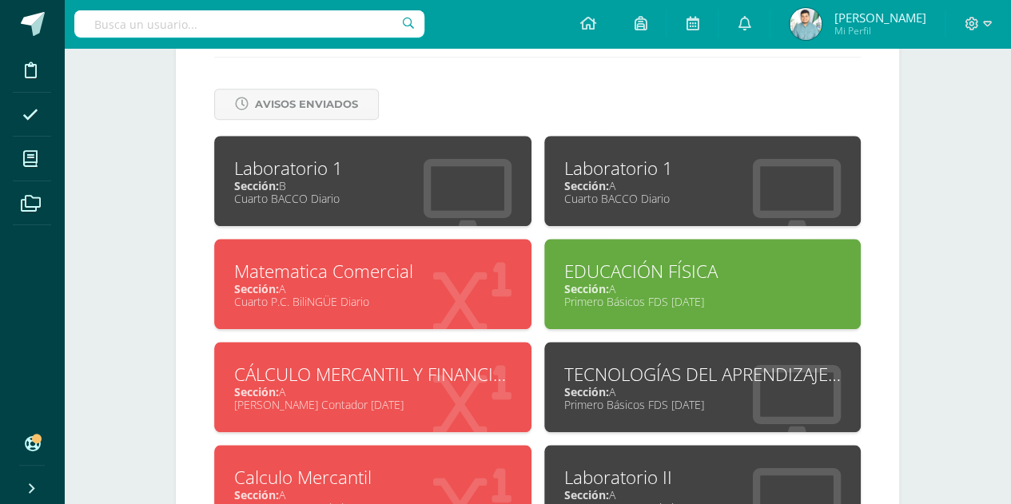
scroll to position [660, 0]
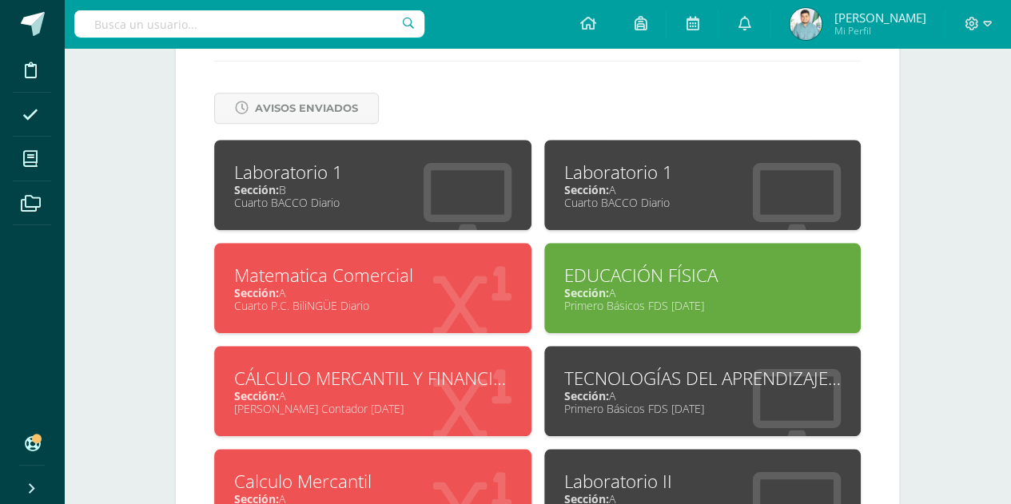
click at [631, 183] on div "Sección: A" at bounding box center [702, 189] width 277 height 15
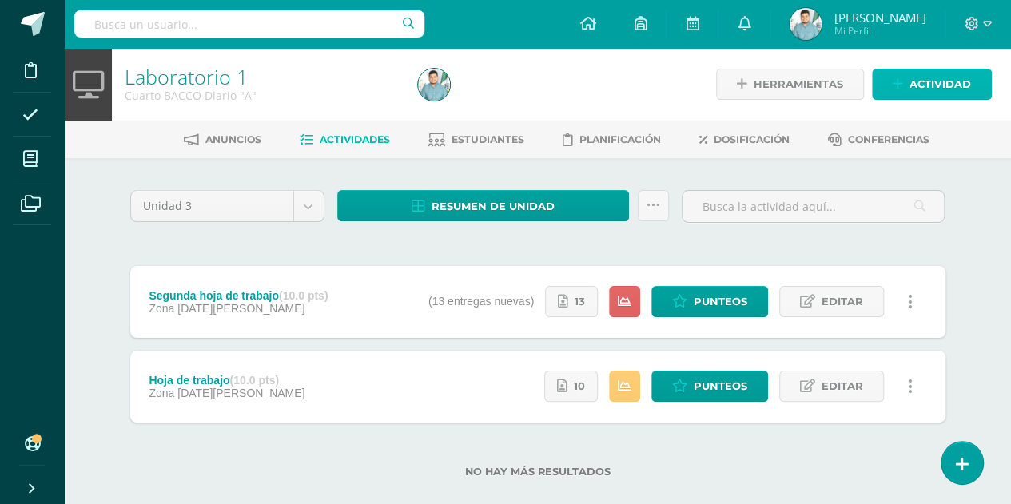
click at [898, 82] on icon at bounding box center [898, 85] width 10 height 14
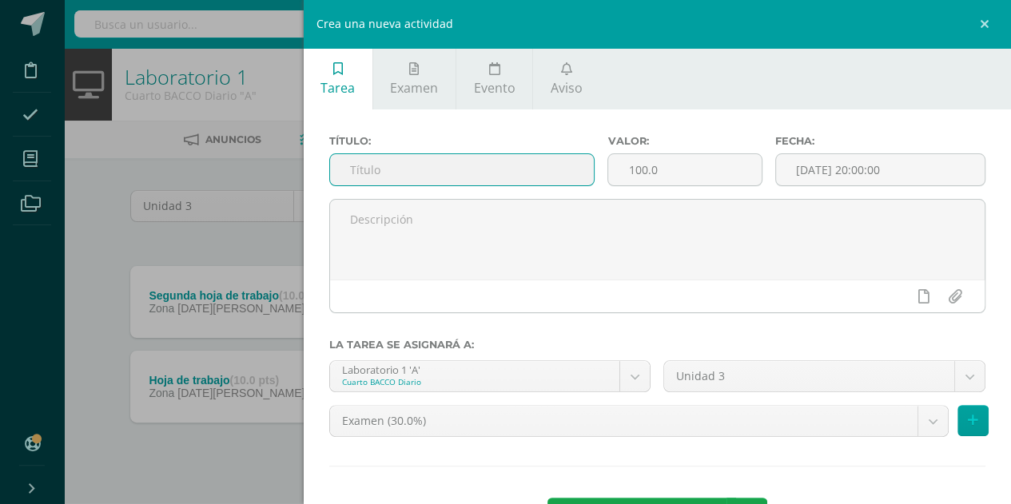
click at [416, 177] on input "text" at bounding box center [462, 169] width 265 height 31
type input "Afectivo"
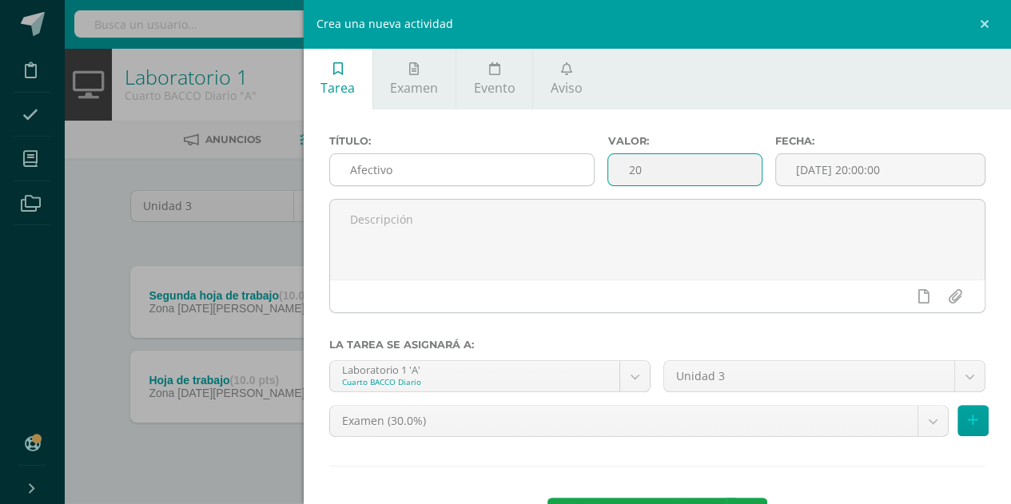
type input "20"
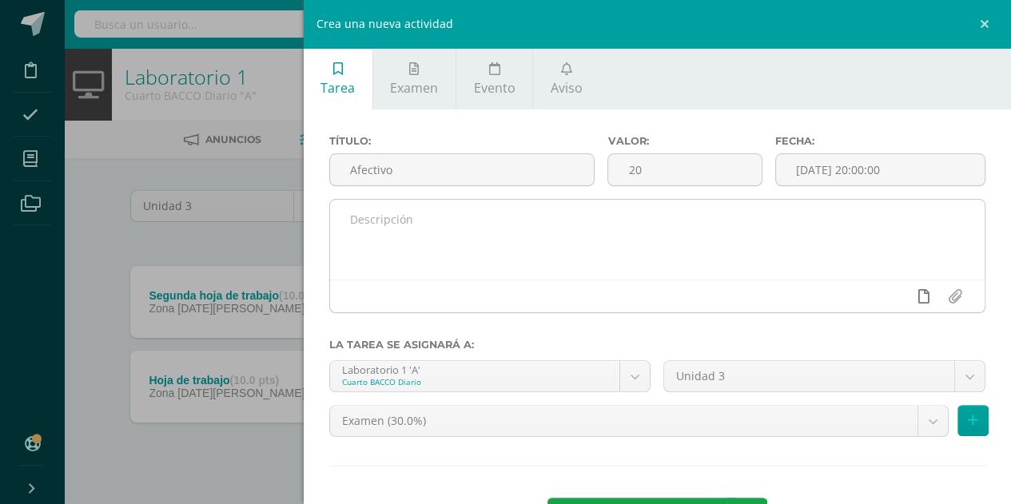
click at [917, 301] on link at bounding box center [923, 296] width 31 height 30
click at [885, 299] on icon at bounding box center [892, 296] width 14 height 14
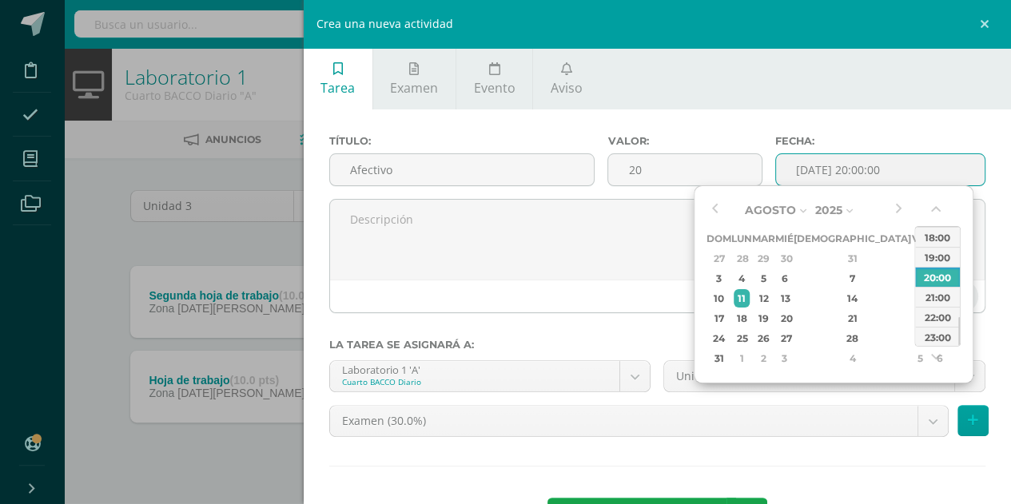
click at [885, 173] on input "2025-08-11 20:00:00" at bounding box center [880, 169] width 209 height 31
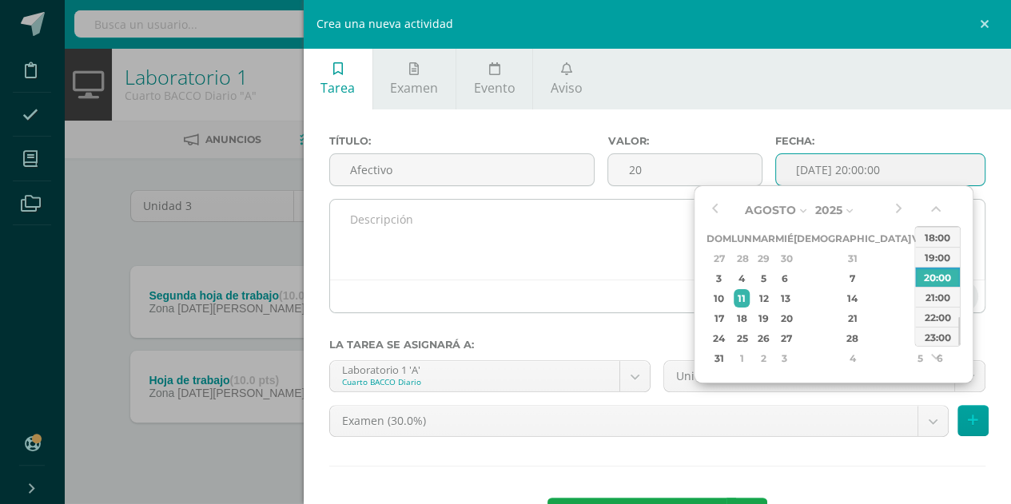
type input "2025-08-11 20:00"
click at [603, 265] on textarea at bounding box center [657, 240] width 655 height 80
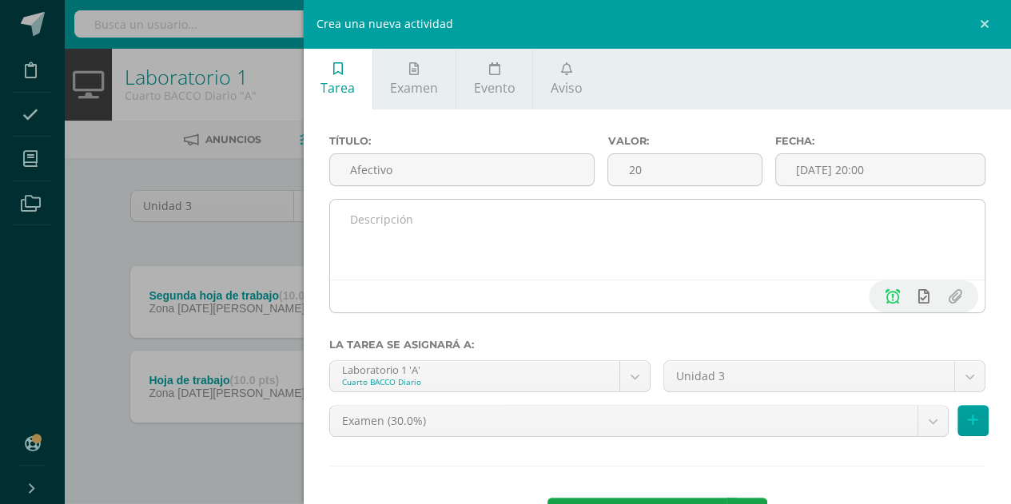
click at [917, 297] on link at bounding box center [923, 296] width 31 height 30
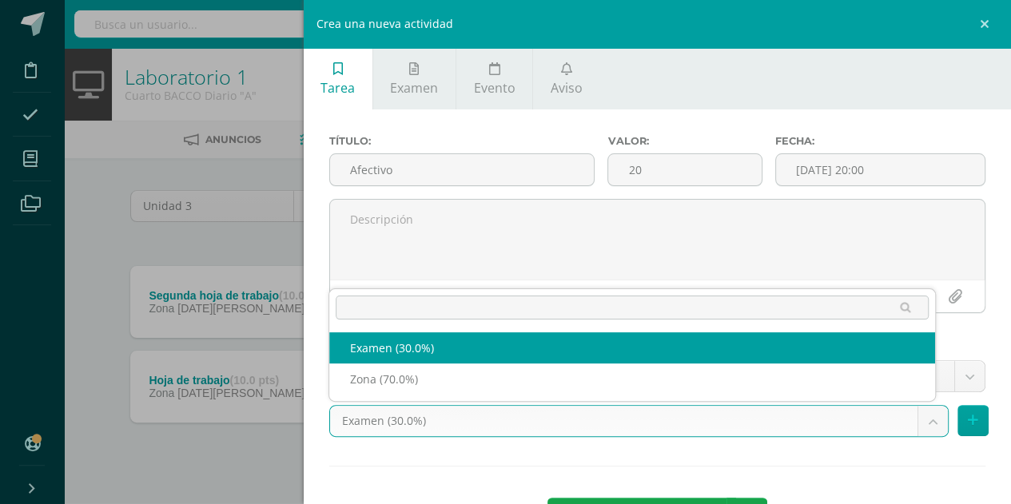
click at [552, 421] on body "Disciplina Asistencia Mis cursos Archivos Soporte Ayuda Reportar un problema Ce…" at bounding box center [505, 264] width 1011 height 529
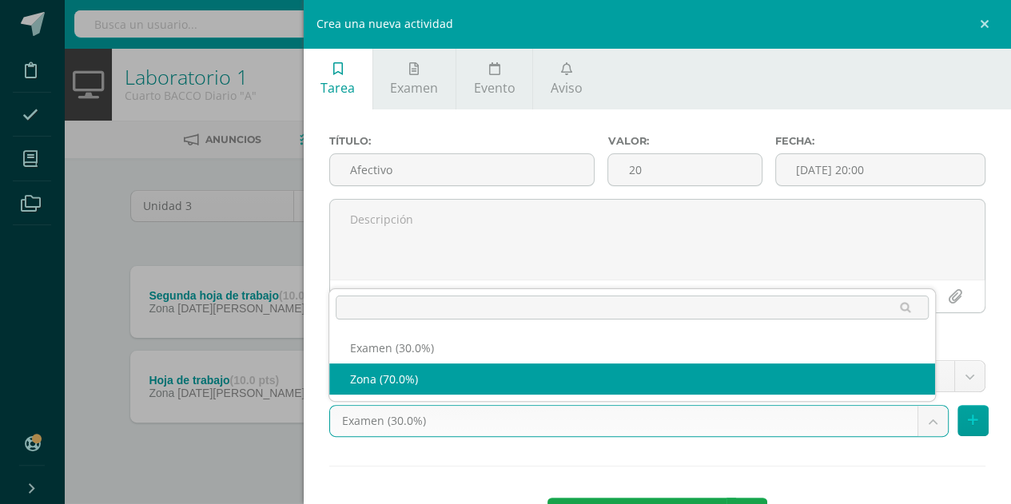
select select "69587"
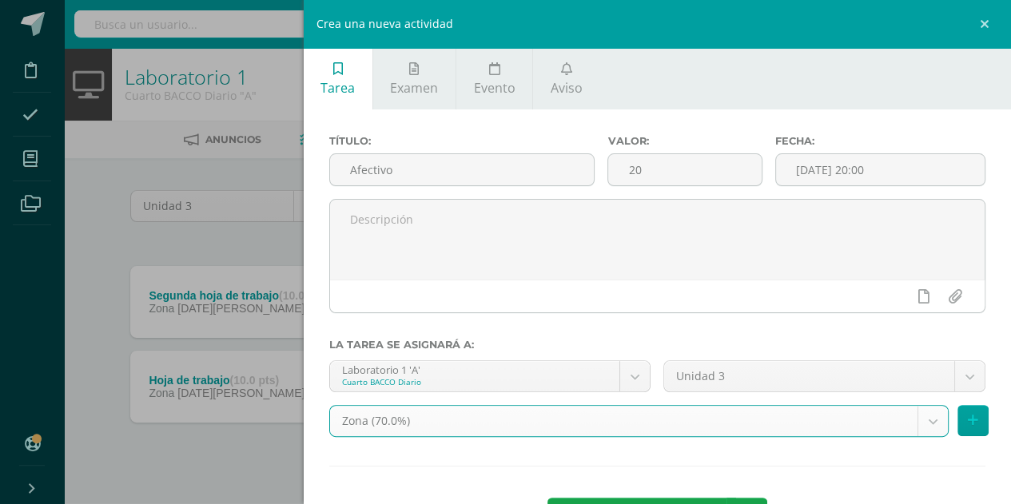
scroll to position [62, 0]
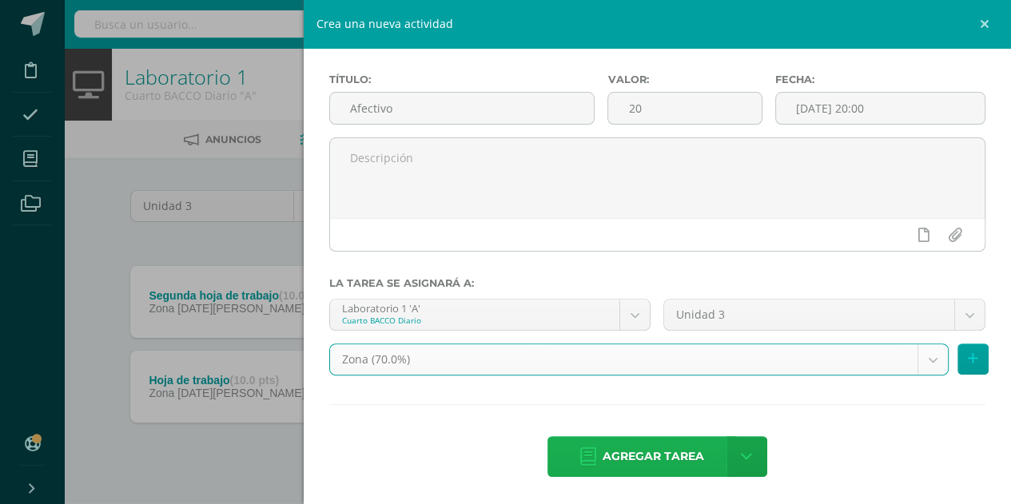
click at [576, 444] on link "Agregar tarea" at bounding box center [641, 456] width 189 height 41
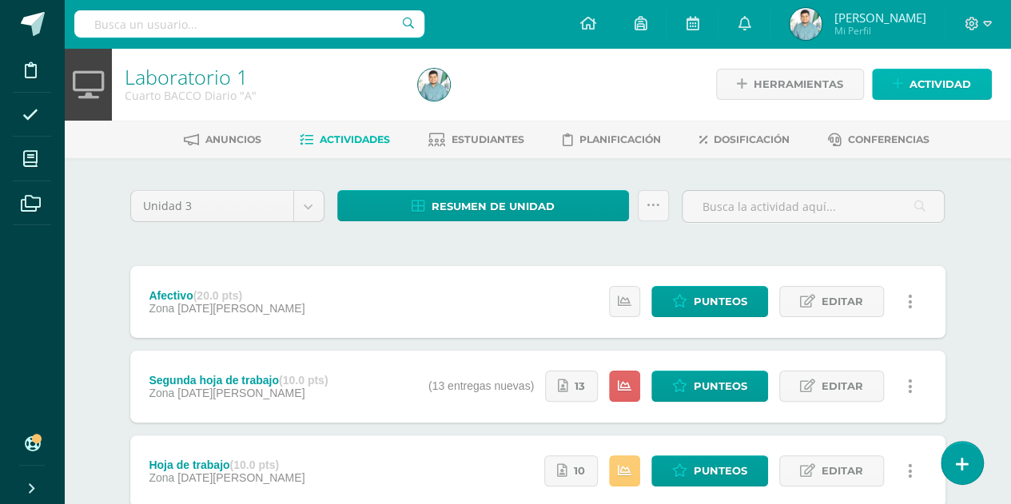
click at [885, 84] on link "Actividad" at bounding box center [932, 84] width 120 height 31
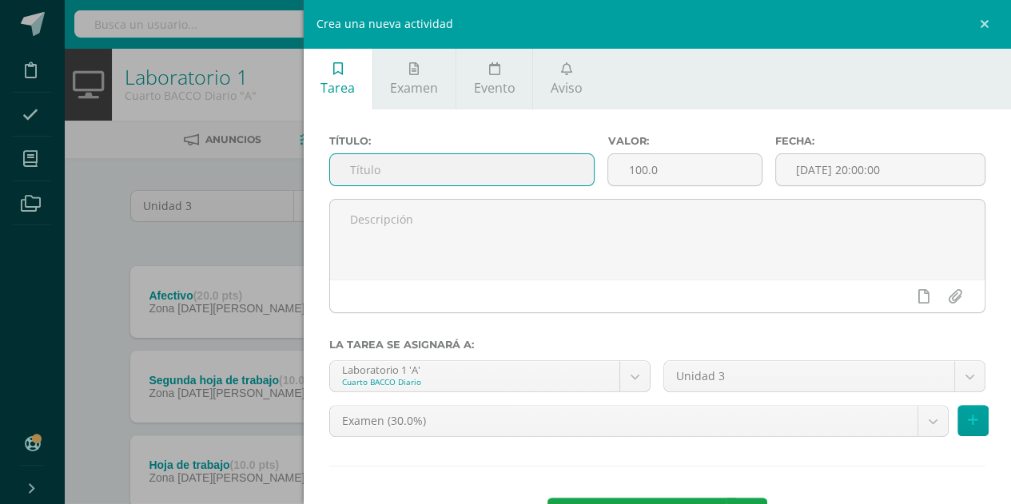
click at [448, 165] on input "text" at bounding box center [462, 169] width 265 height 31
type input "A"
type input "P"
type input "Participacion Civica"
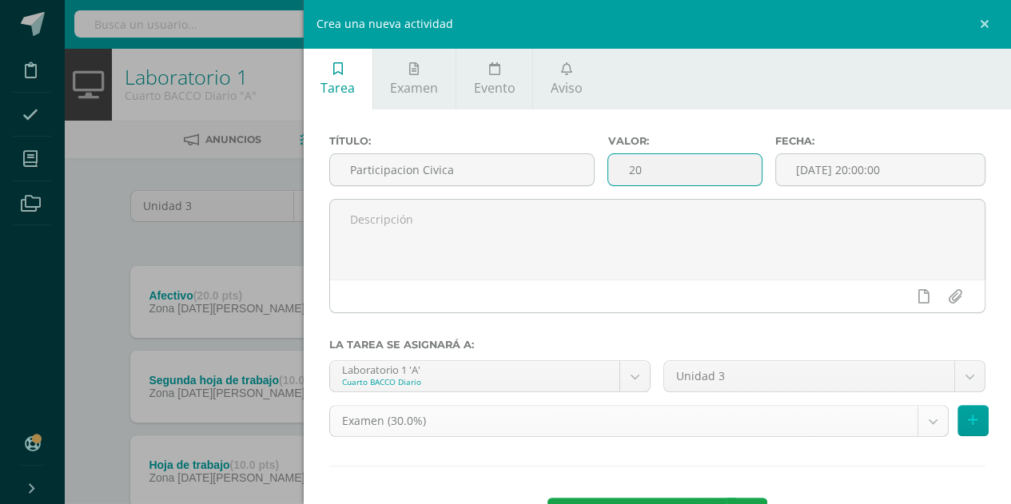
type input "20"
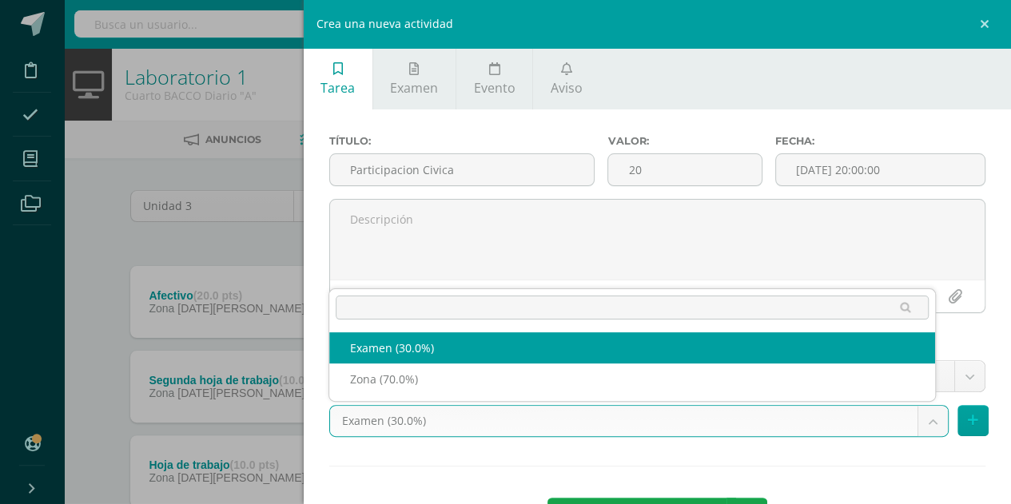
click at [535, 428] on body "Tarea asignada exitosamente Disciplina Asistencia Mis cursos Archivos Soporte A…" at bounding box center [505, 307] width 1011 height 614
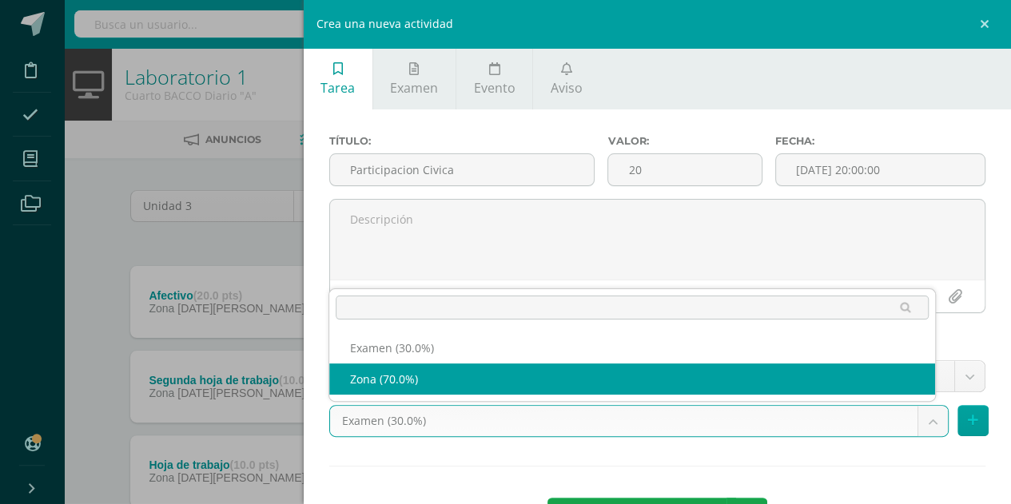
select select "69587"
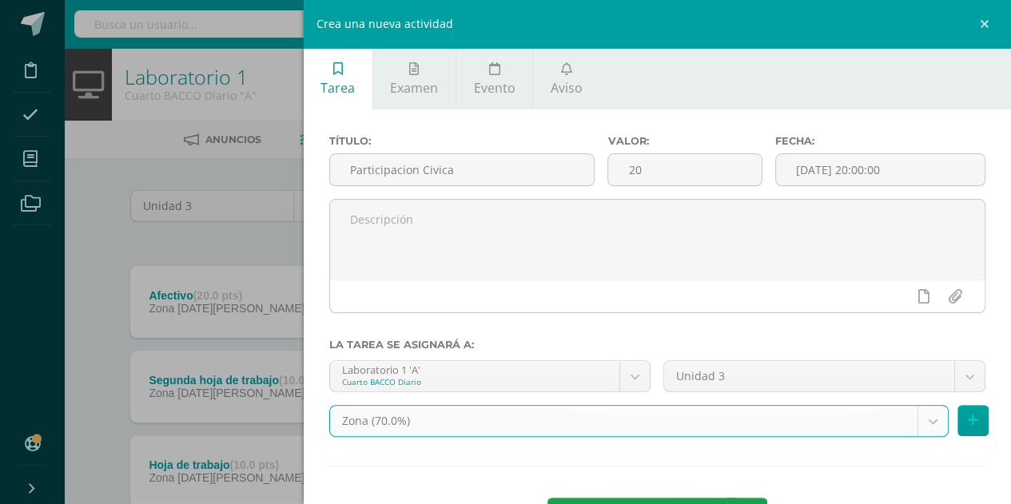
scroll to position [62, 0]
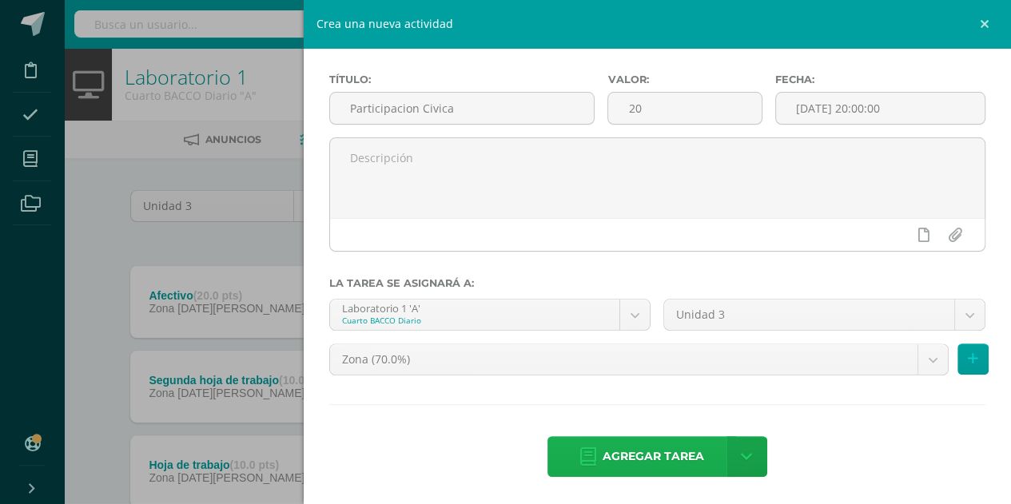
click at [613, 461] on span "Agregar tarea" at bounding box center [653, 456] width 101 height 39
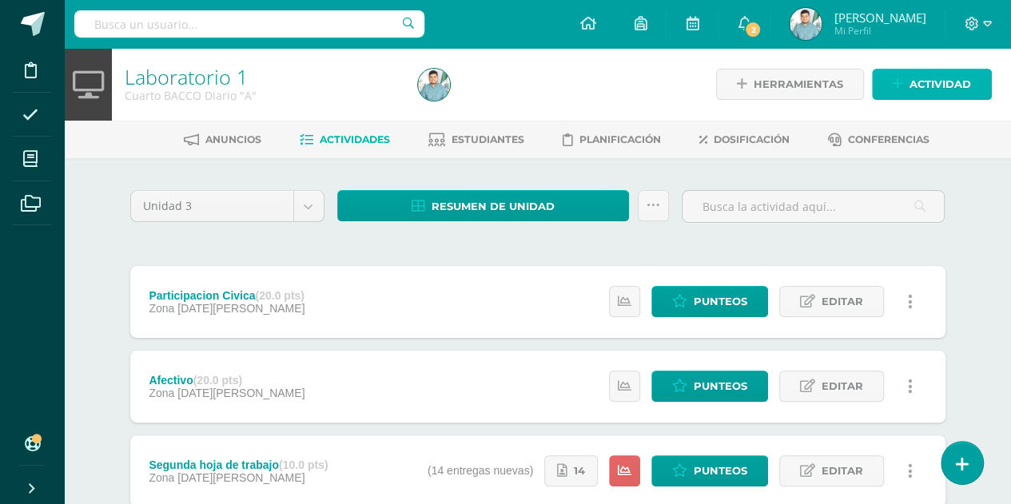
click at [908, 80] on link "Actividad" at bounding box center [932, 84] width 120 height 31
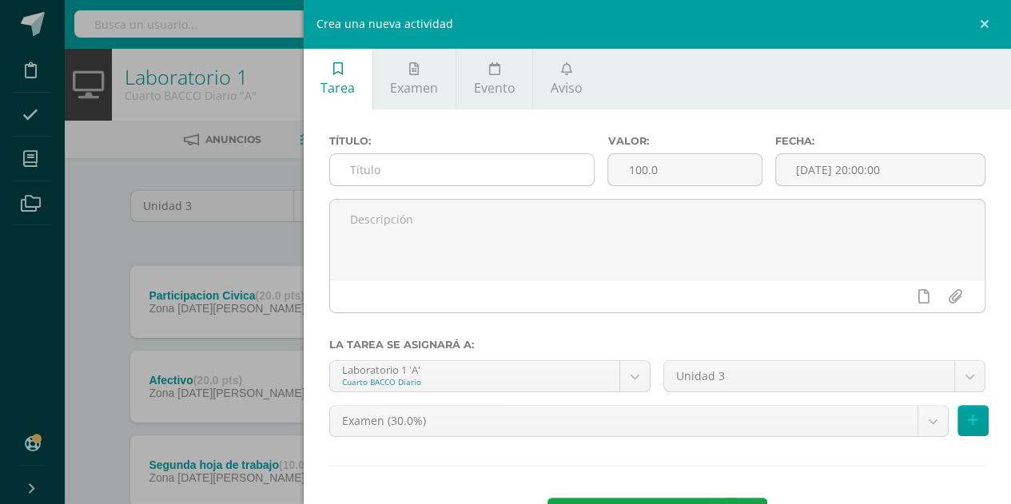
click at [519, 169] on input "text" at bounding box center [462, 169] width 265 height 31
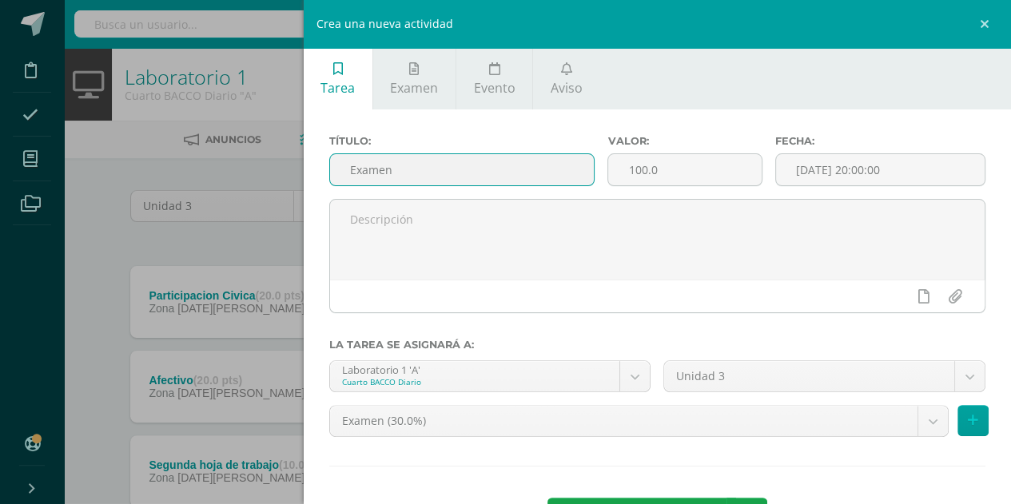
type input "Examen"
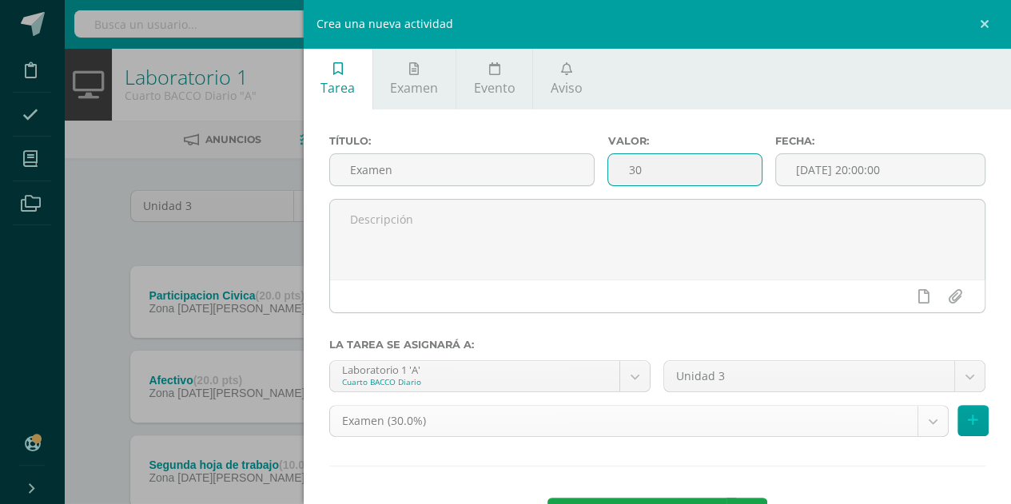
type input "30"
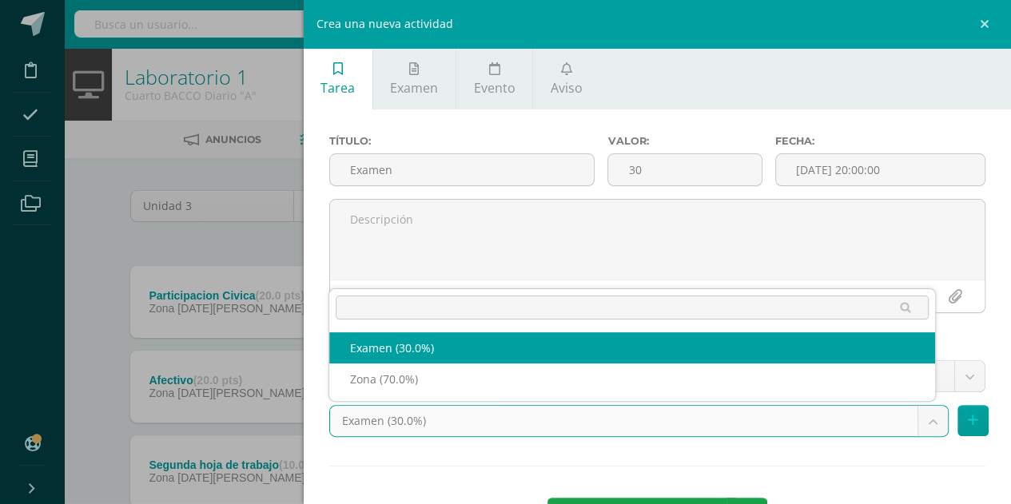
click at [549, 424] on body "Tarea asignada exitosamente Disciplina Asistencia Mis cursos Archivos Soporte A…" at bounding box center [505, 349] width 1011 height 698
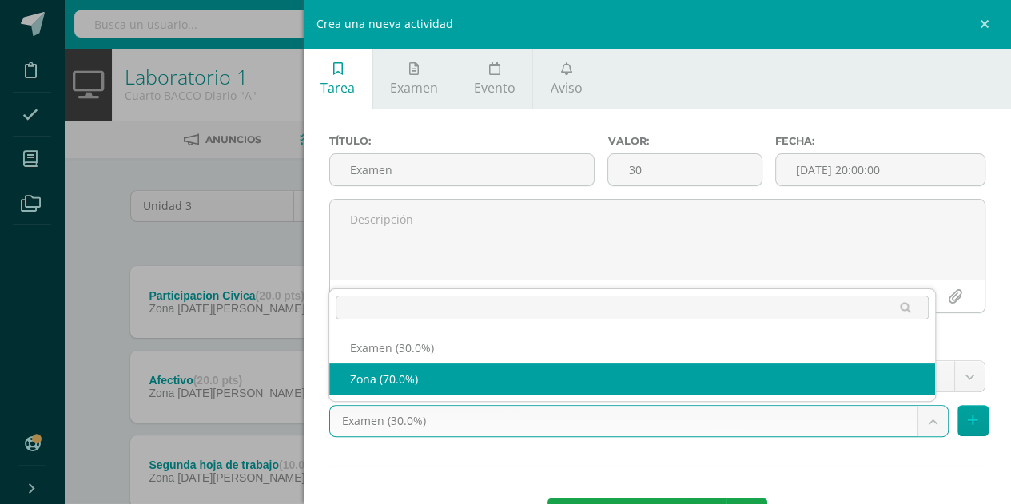
select select "69587"
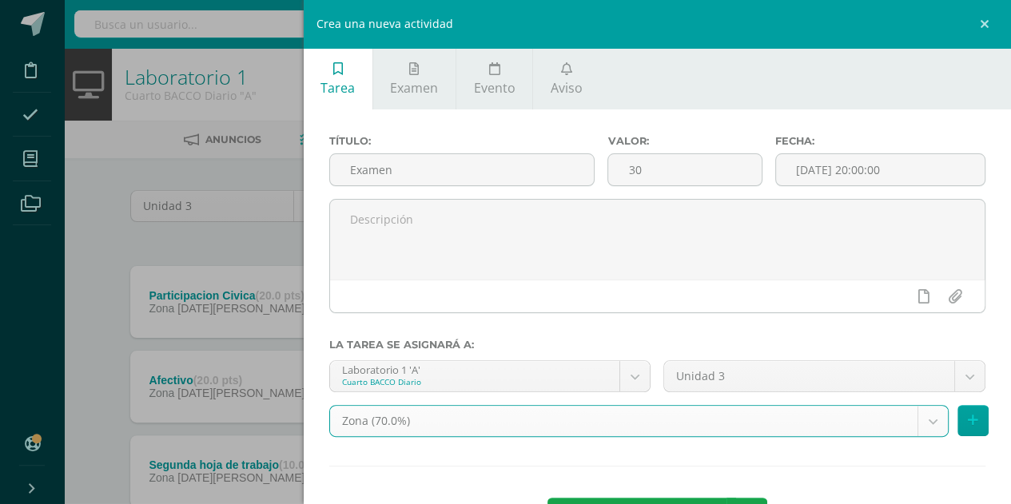
scroll to position [62, 0]
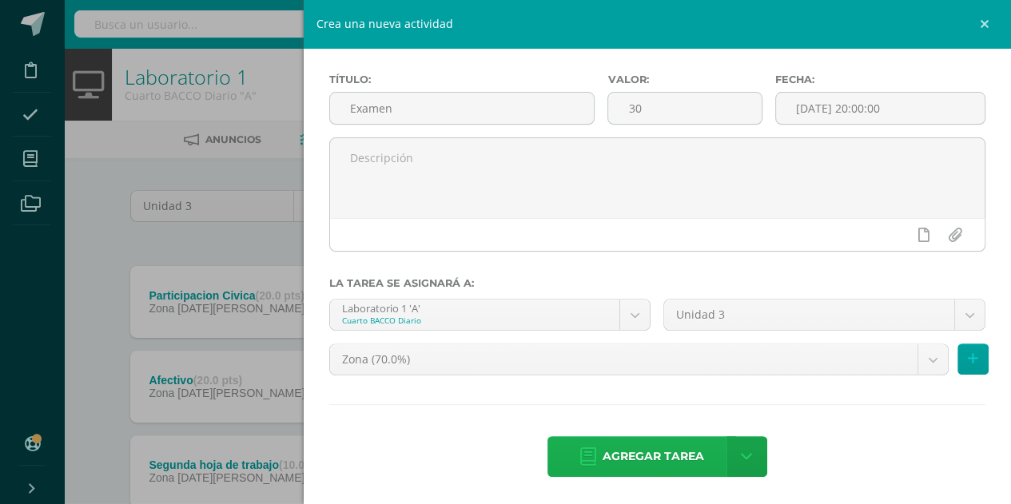
click at [646, 460] on span "Agregar tarea" at bounding box center [653, 456] width 101 height 39
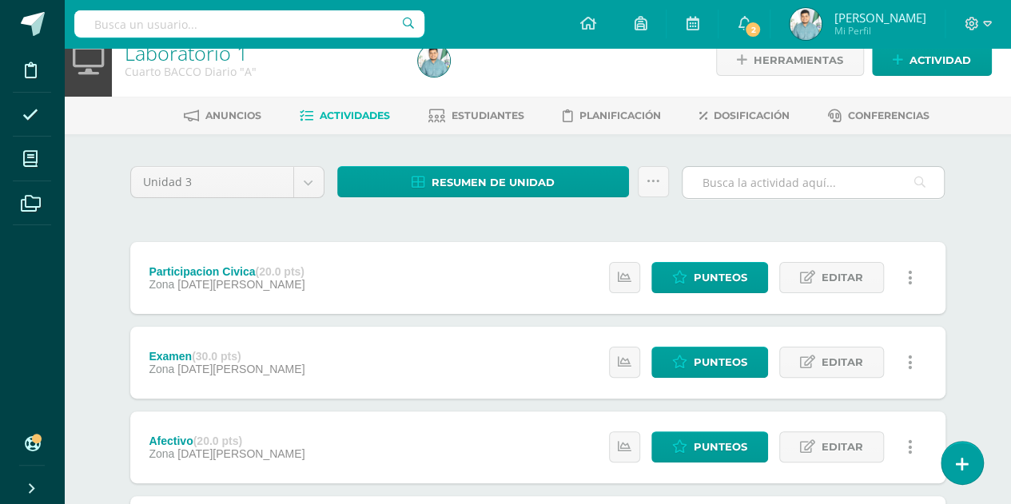
scroll to position [22, 0]
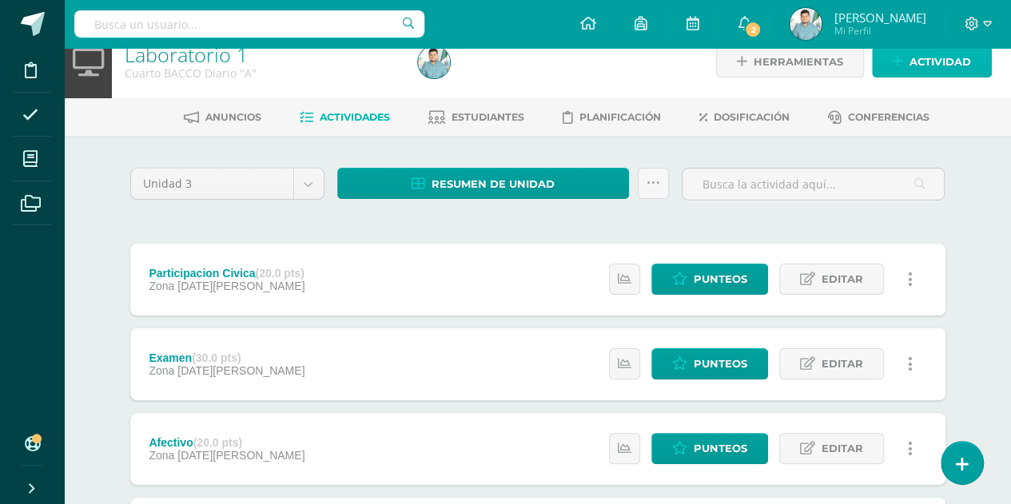
click at [912, 66] on span "Actividad" at bounding box center [940, 62] width 62 height 30
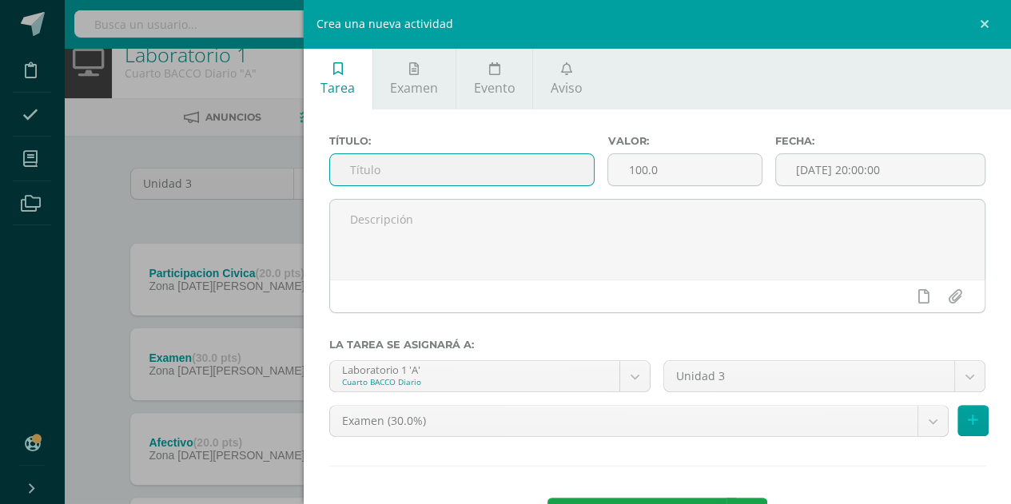
click at [562, 165] on input "text" at bounding box center [462, 169] width 265 height 31
type input "Separador"
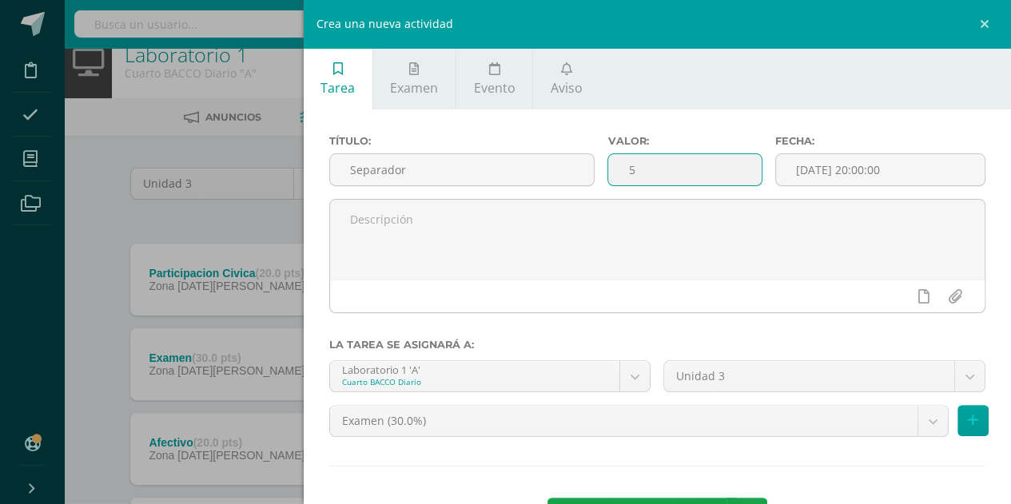
scroll to position [62, 0]
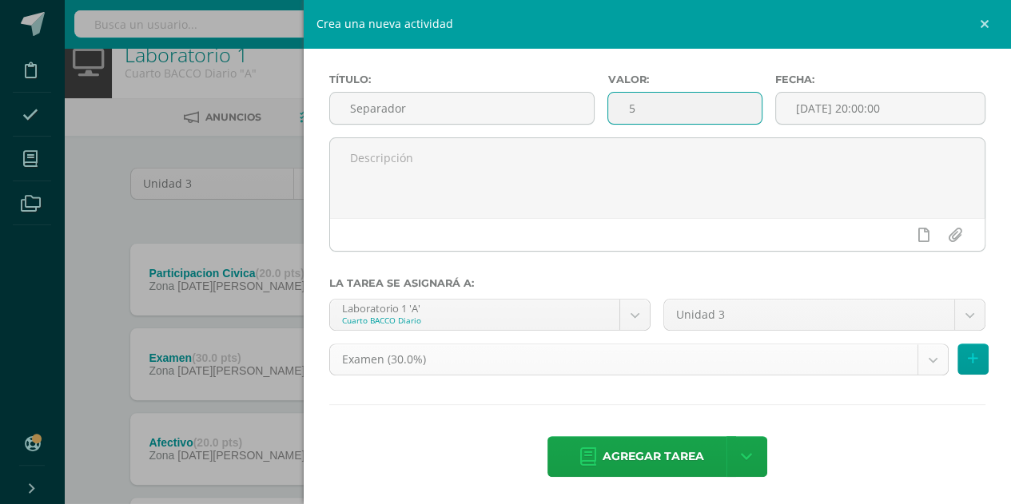
type input "5"
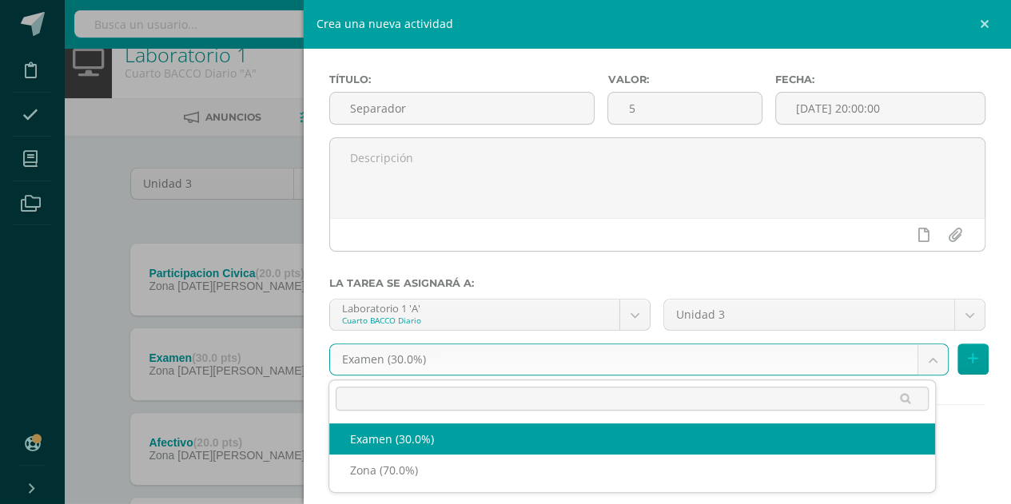
click at [541, 367] on body "Tarea asignada exitosamente Disciplina Asistencia Mis cursos Archivos Soporte A…" at bounding box center [505, 369] width 1011 height 783
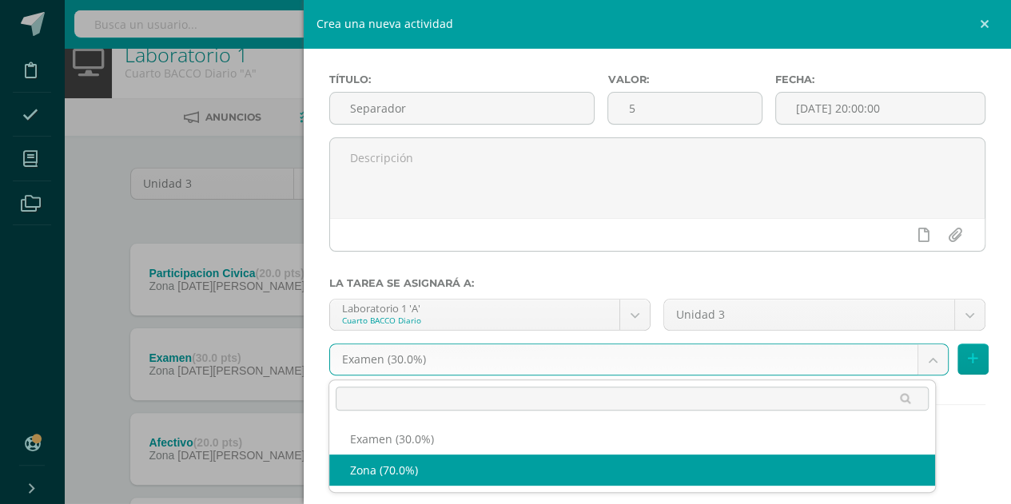
select select "69587"
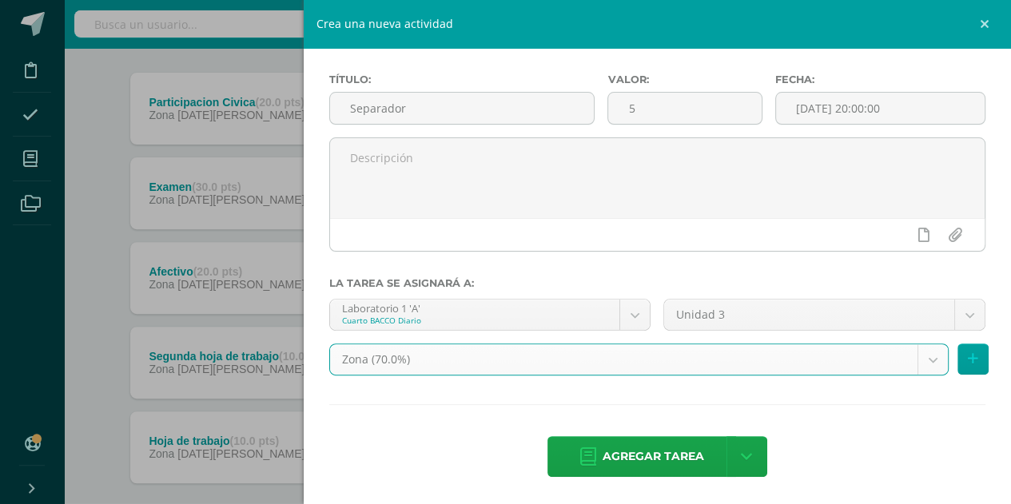
scroll to position [200, 0]
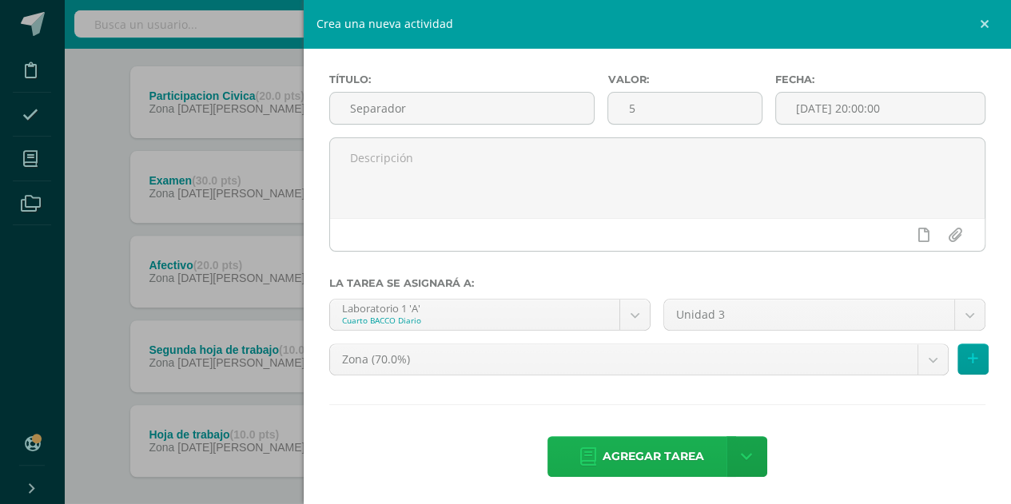
click at [603, 445] on span "Agregar tarea" at bounding box center [653, 456] width 101 height 39
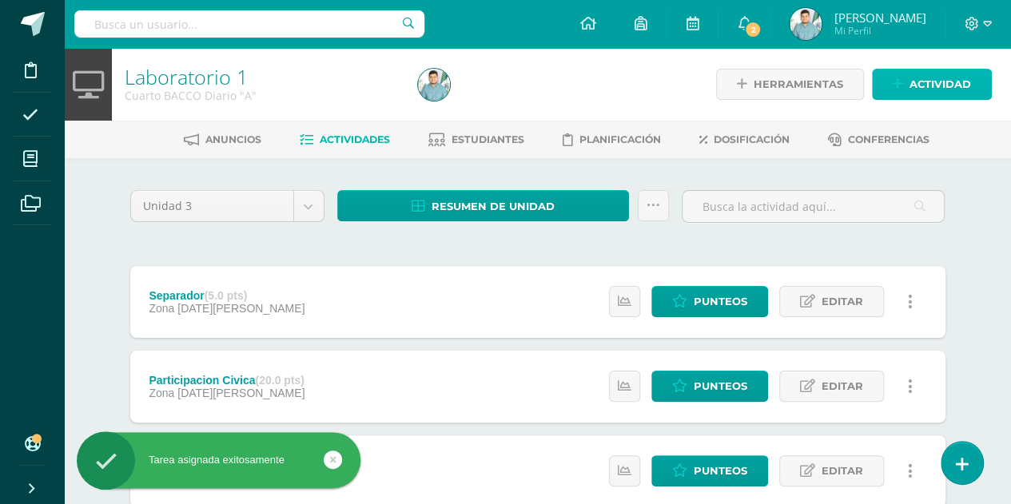
click at [917, 86] on span "Actividad" at bounding box center [940, 85] width 62 height 30
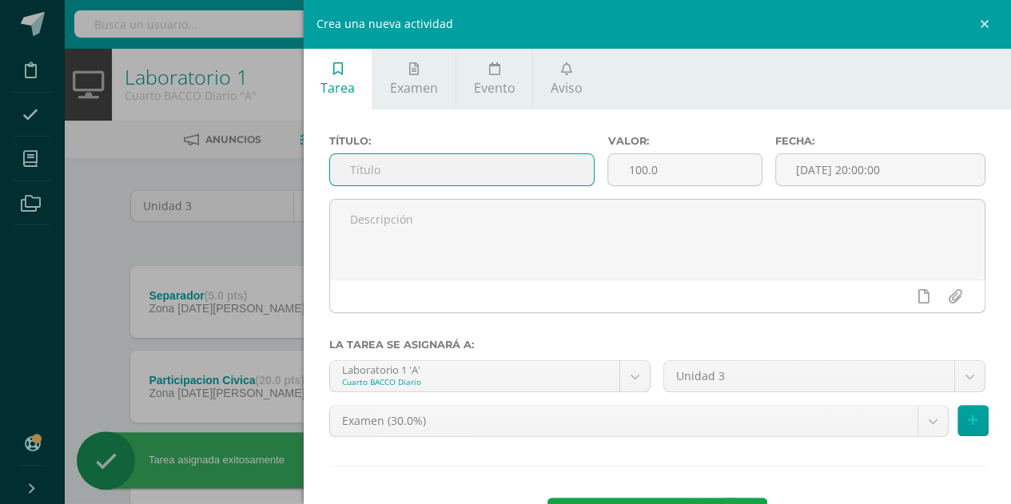
click at [380, 184] on input "text" at bounding box center [462, 169] width 265 height 31
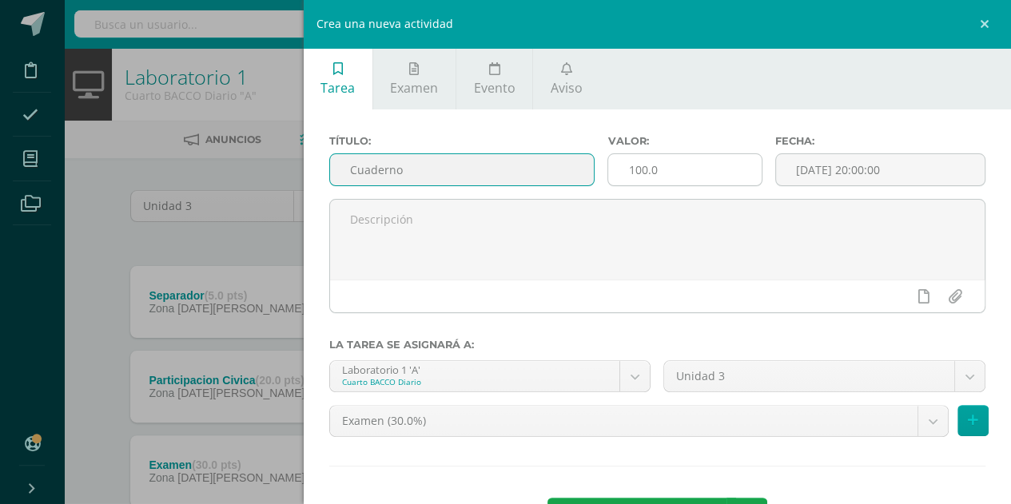
type input "Cuaderno"
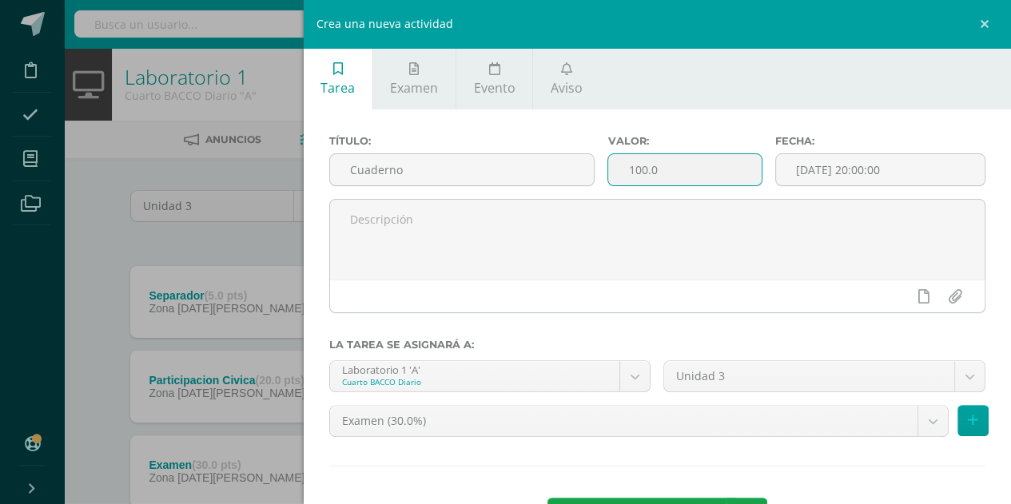
click at [679, 165] on input "100.0" at bounding box center [684, 169] width 153 height 31
type input "1"
type input "5"
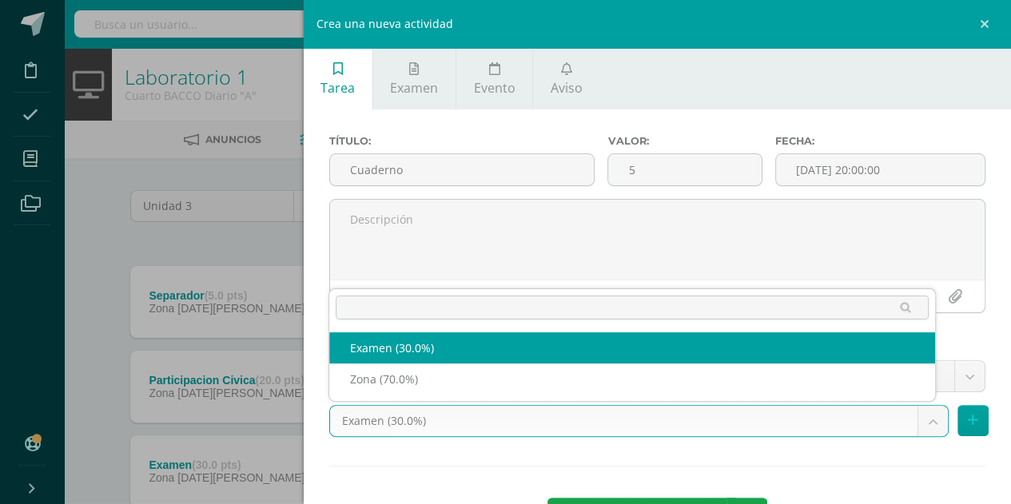
click at [523, 418] on body "Tarea asignada exitosamente Disciplina Asistencia Mis cursos Archivos Soporte A…" at bounding box center [505, 434] width 1011 height 868
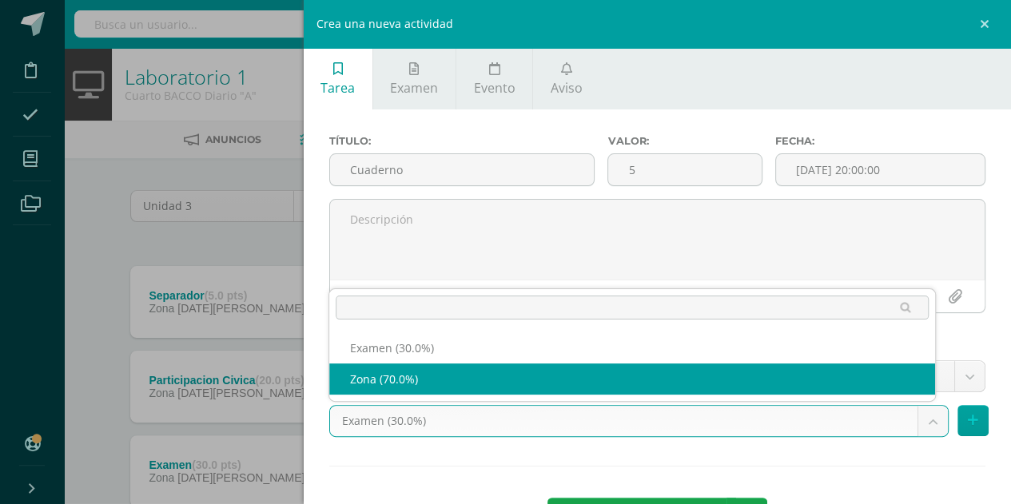
select select "69587"
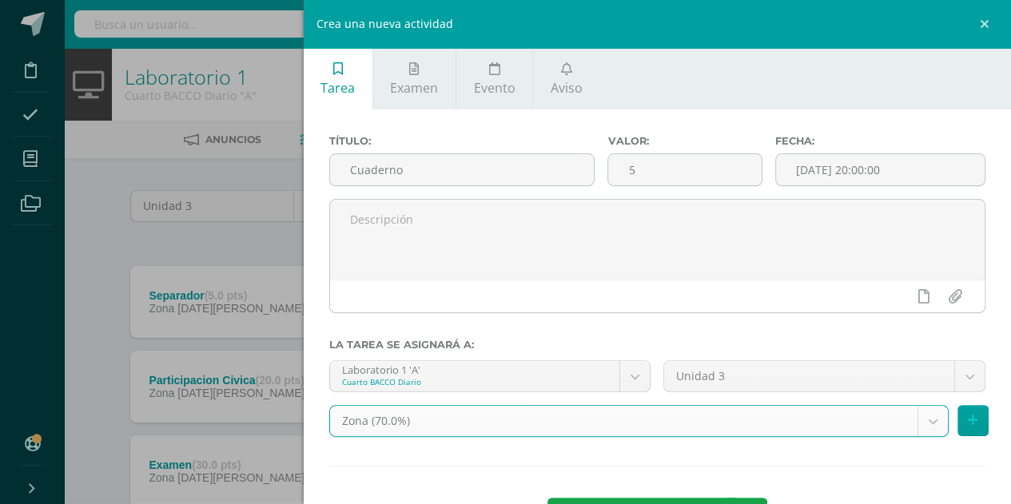
scroll to position [62, 0]
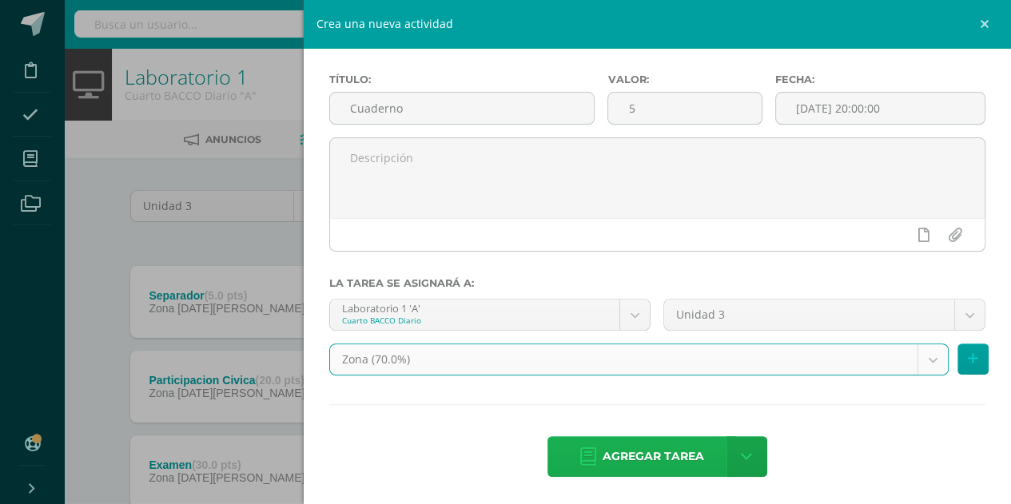
click at [659, 463] on span "Agregar tarea" at bounding box center [653, 456] width 101 height 39
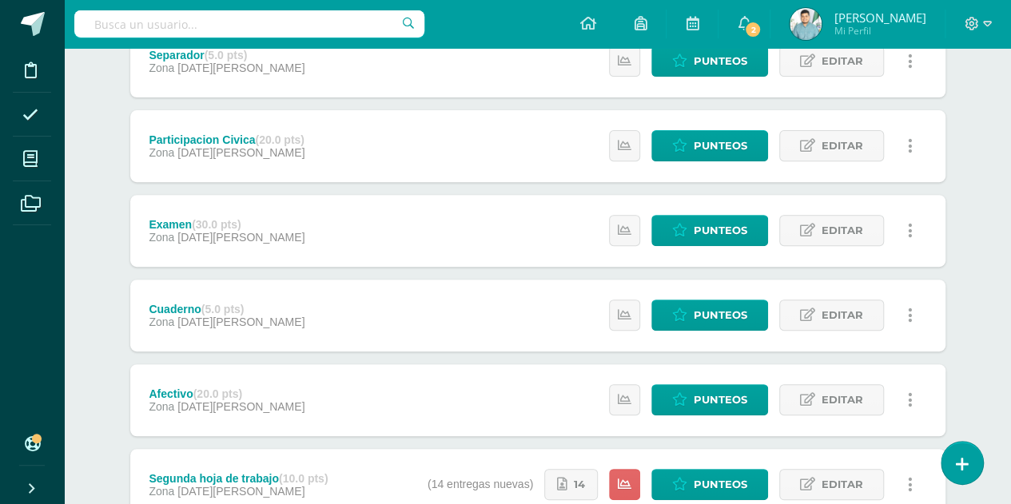
scroll to position [245, 0]
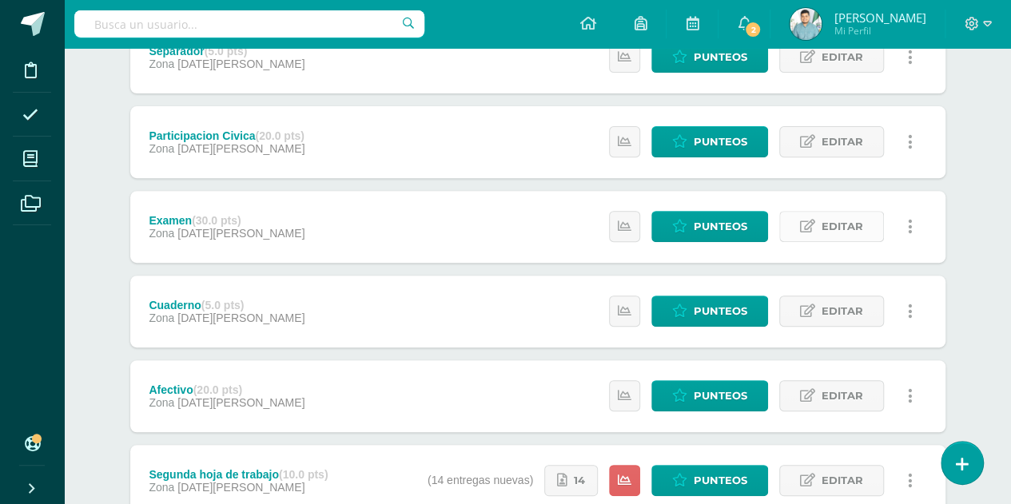
click at [857, 239] on span "Editar" at bounding box center [842, 227] width 42 height 30
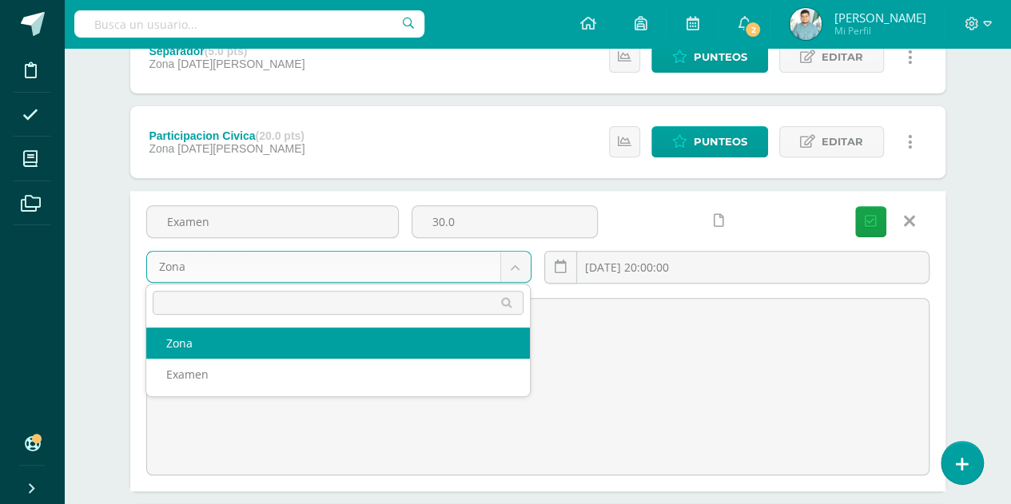
click at [465, 259] on body "Tarea asignada exitosamente Disciplina Asistencia Mis cursos Archivos Soporte A…" at bounding box center [505, 345] width 1011 height 1181
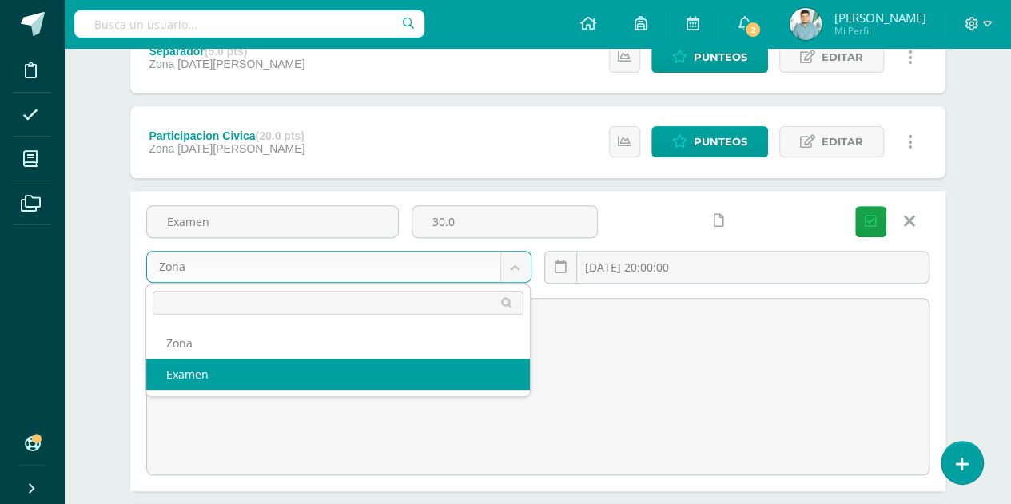
select select "69586"
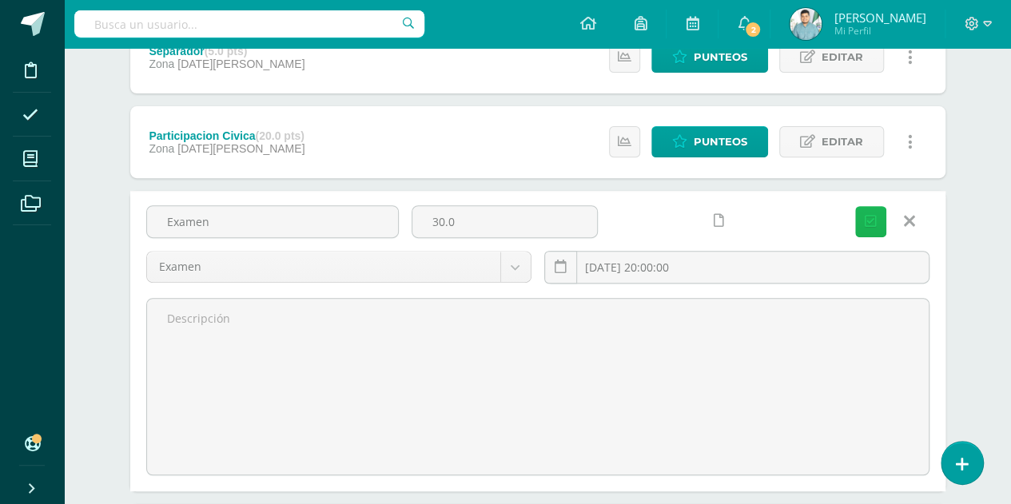
click at [857, 208] on button "Guardar" at bounding box center [870, 221] width 31 height 31
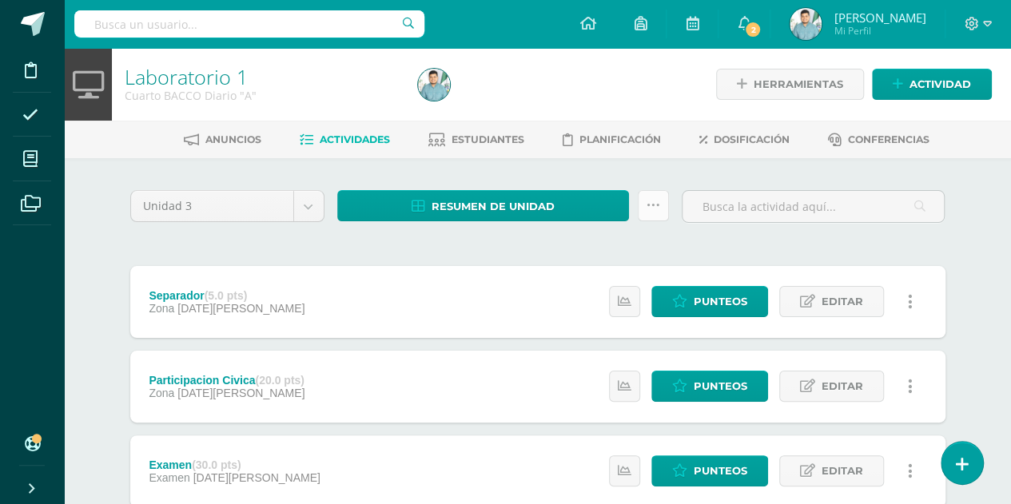
click at [657, 207] on icon at bounding box center [653, 206] width 14 height 14
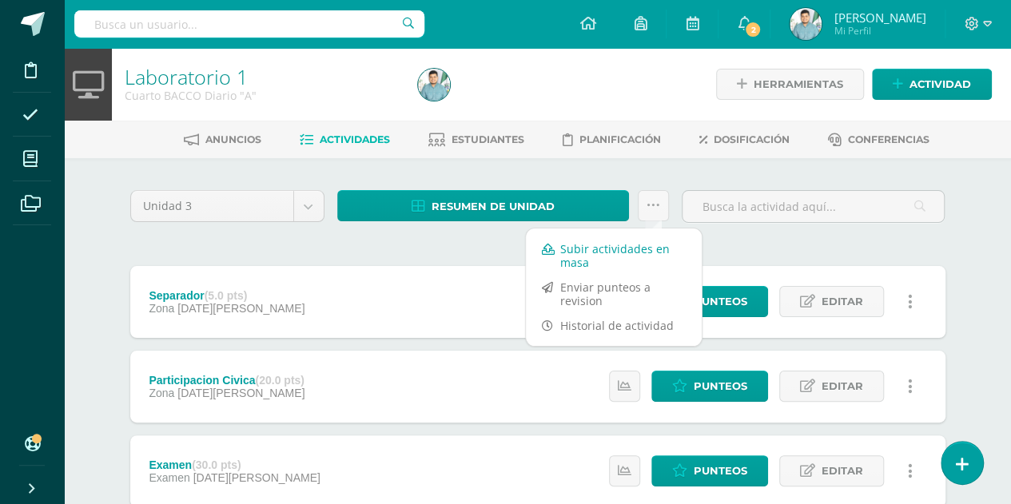
click at [573, 246] on link "Subir actividades en masa" at bounding box center [614, 256] width 176 height 38
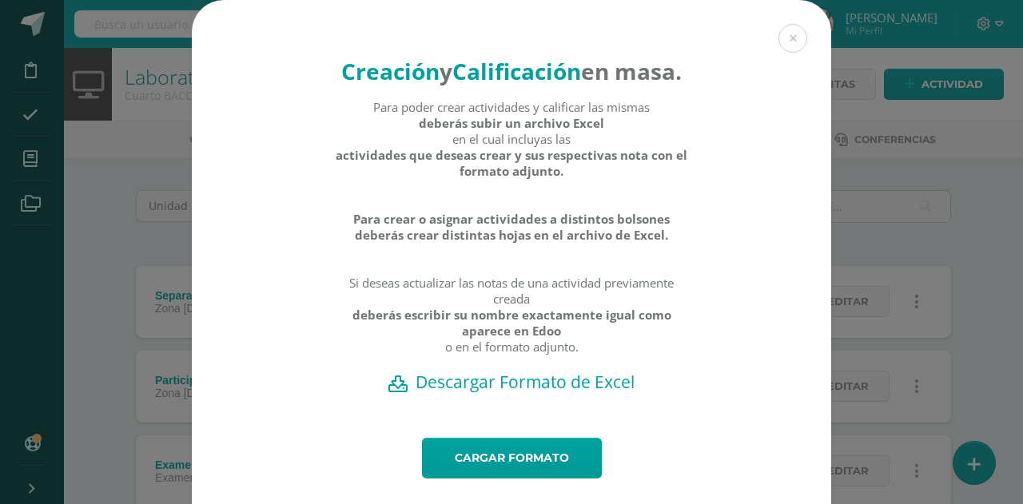
scroll to position [74, 0]
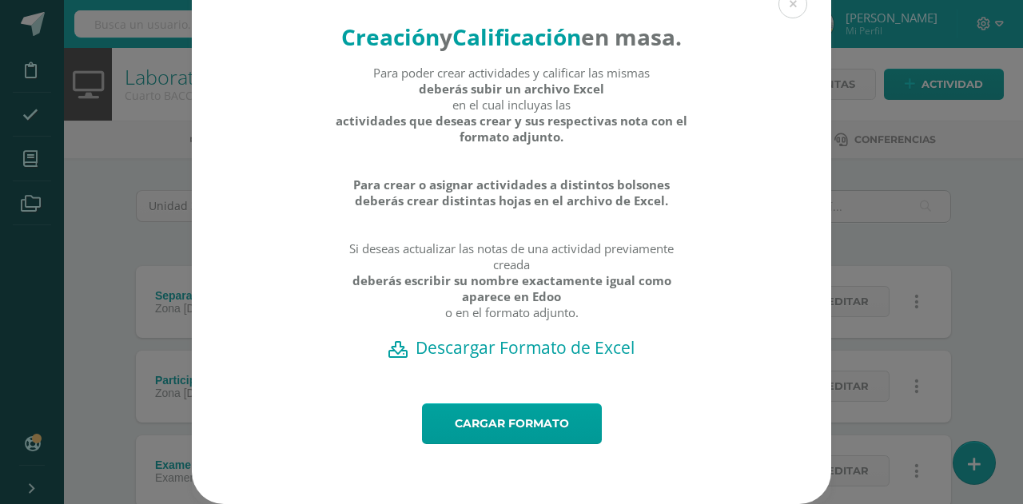
click at [507, 352] on h2 "Descargar Formato de Excel" at bounding box center [511, 347] width 583 height 22
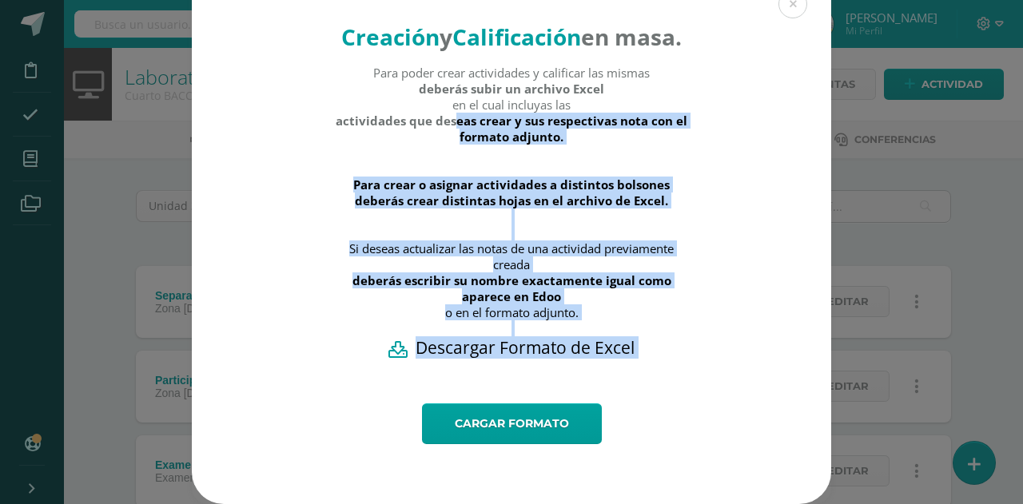
drag, startPoint x: 113, startPoint y: 81, endPoint x: 72, endPoint y: -38, distance: 126.1
click at [72, 0] on html "Creación y Calificación en masa. Para poder crear actividades y calificar las m…" at bounding box center [511, 476] width 1023 height 953
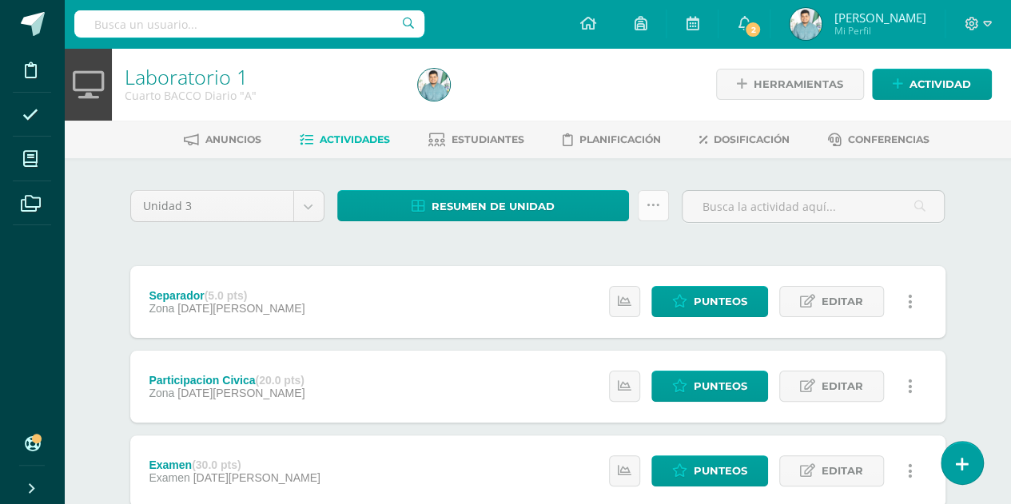
click at [660, 205] on link at bounding box center [653, 205] width 31 height 31
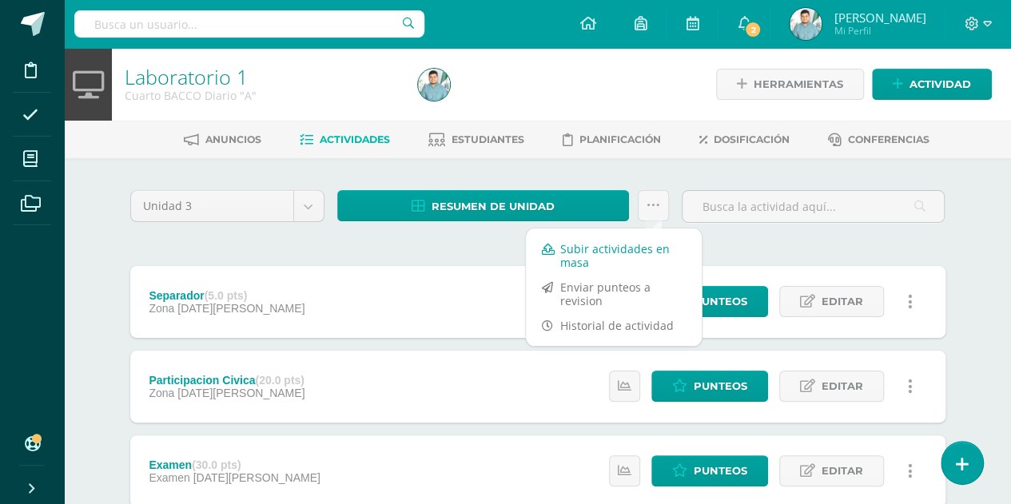
click at [608, 253] on link "Subir actividades en masa" at bounding box center [614, 256] width 176 height 38
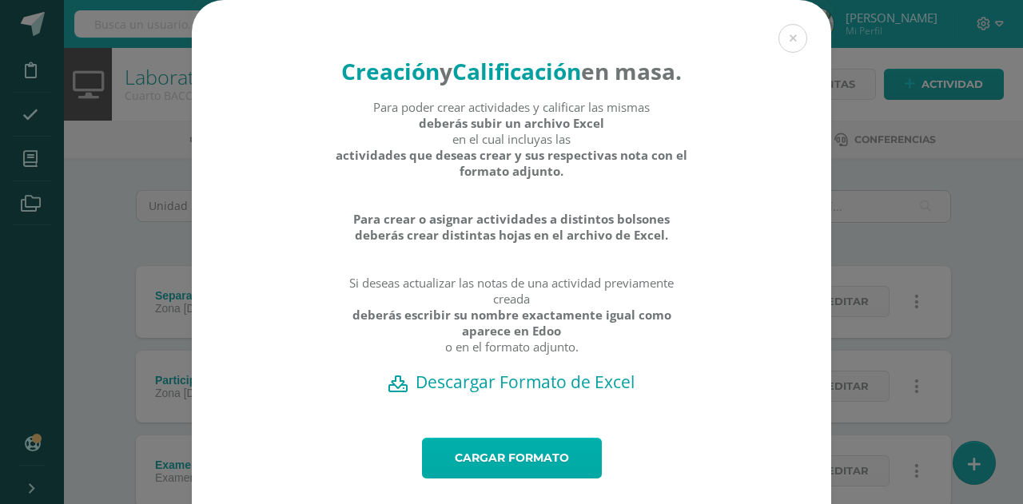
click at [485, 479] on link "Cargar formato" at bounding box center [512, 458] width 180 height 41
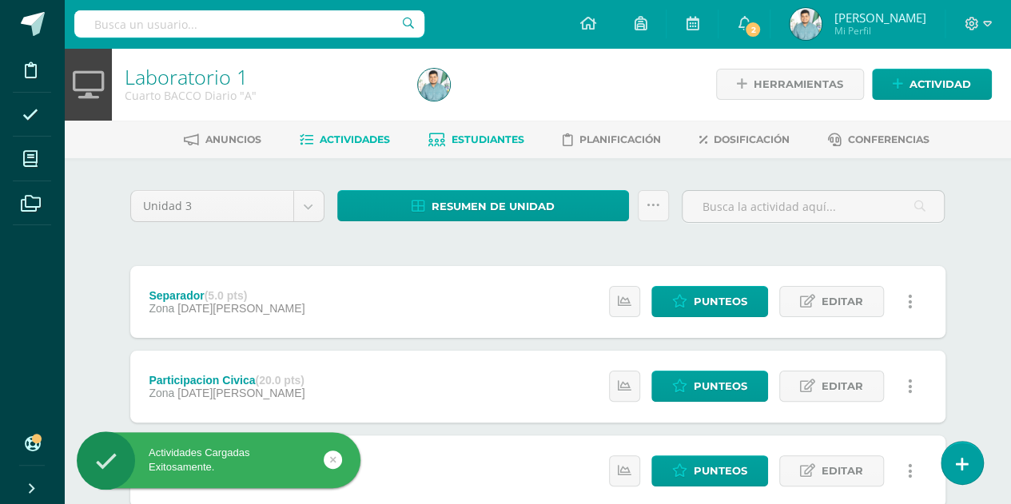
click at [441, 141] on icon at bounding box center [436, 140] width 17 height 14
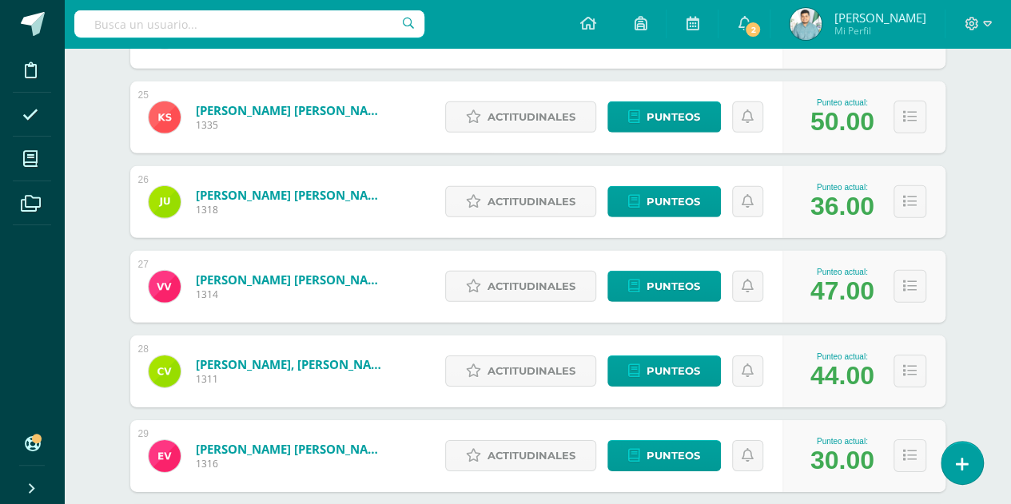
scroll to position [2476, 0]
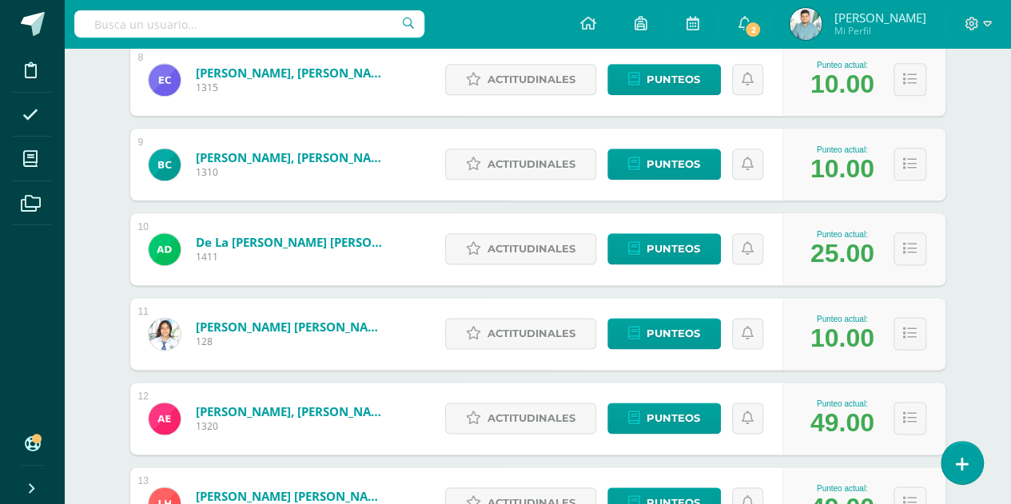
scroll to position [851, 0]
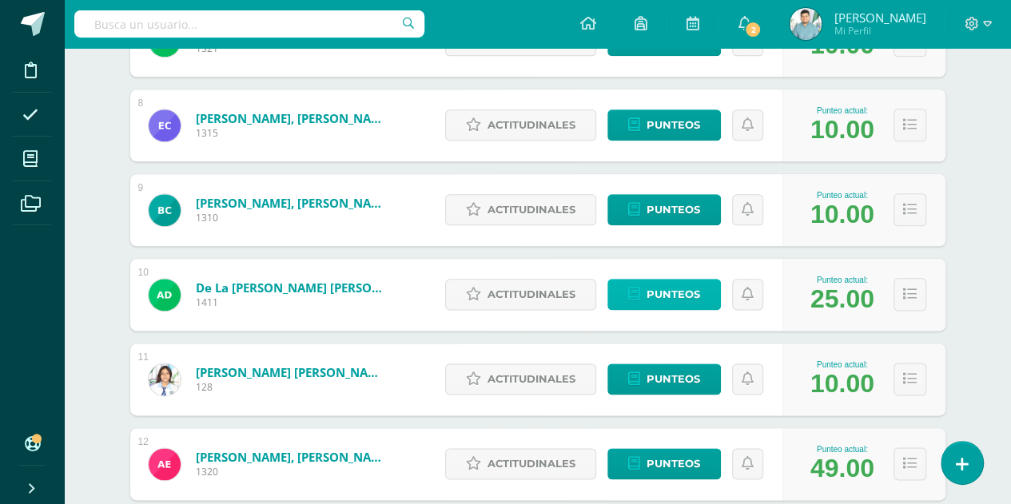
click at [698, 294] on span "Punteos" at bounding box center [673, 295] width 54 height 30
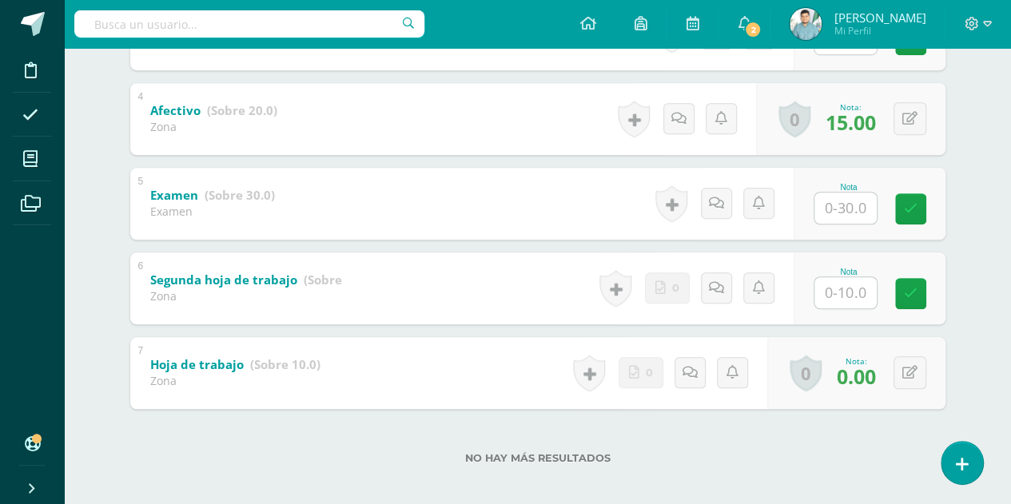
scroll to position [571, 0]
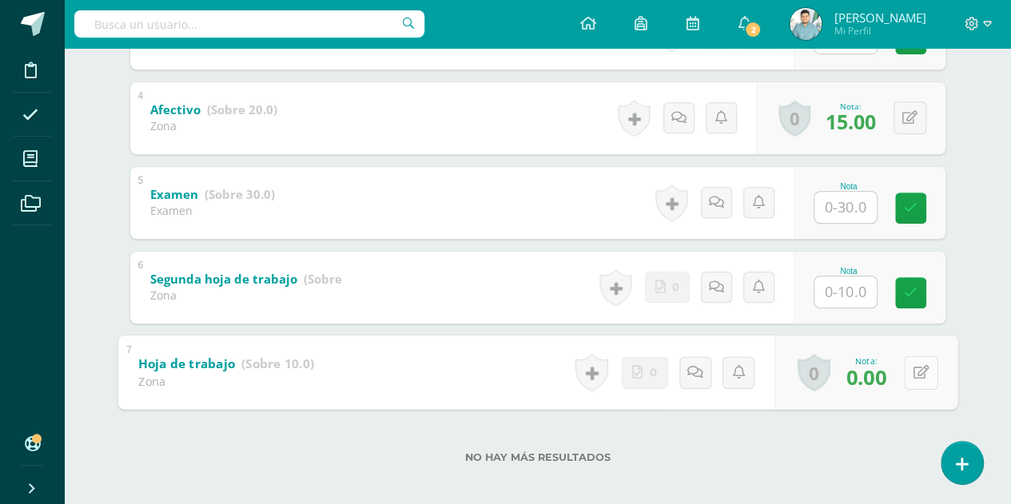
click at [913, 373] on icon at bounding box center [921, 372] width 16 height 14
type input "5"
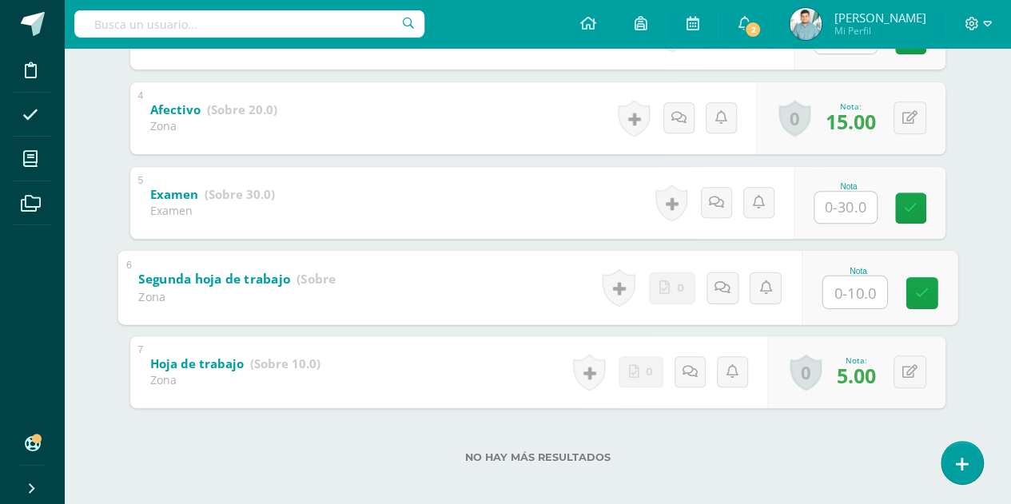
click at [839, 291] on input "text" at bounding box center [854, 292] width 64 height 32
type input "7"
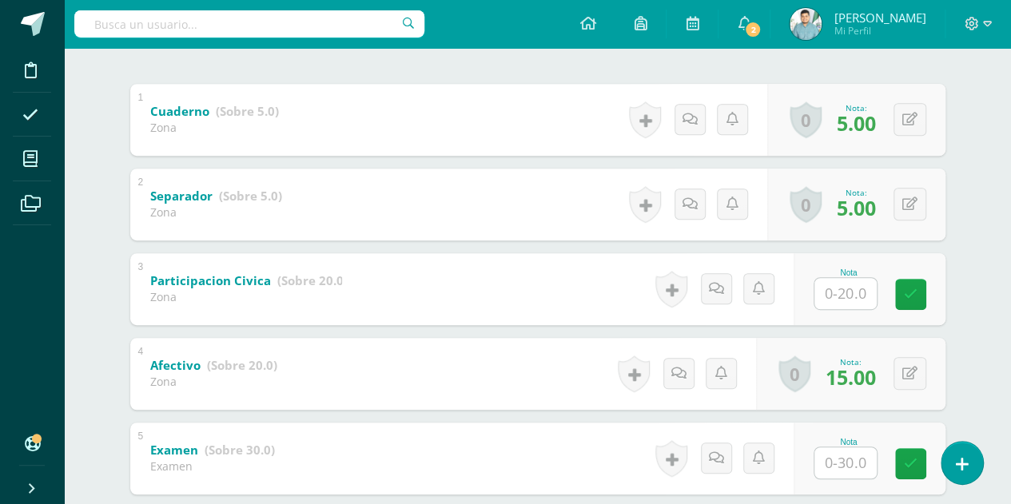
scroll to position [0, 0]
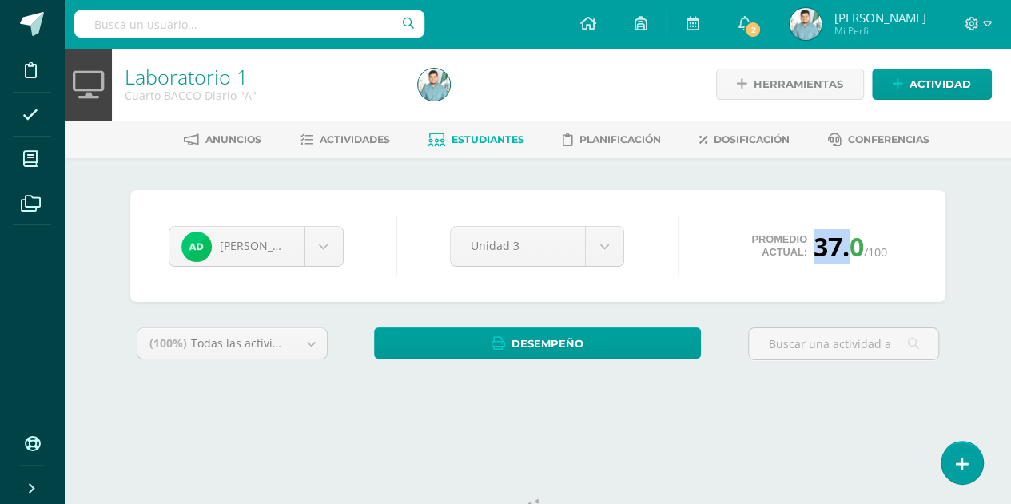
click at [870, 236] on div "37.0 /100" at bounding box center [850, 246] width 74 height 34
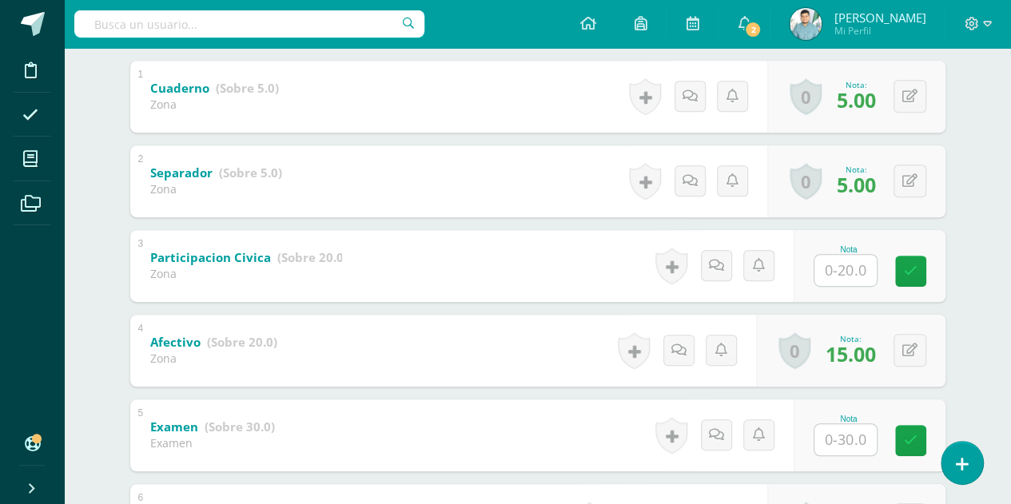
scroll to position [337, 0]
drag, startPoint x: 146, startPoint y: 168, endPoint x: 216, endPoint y: 172, distance: 69.6
click at [216, 172] on div "Separador (Sobre 5.0) Zona" at bounding box center [216, 179] width 172 height 67
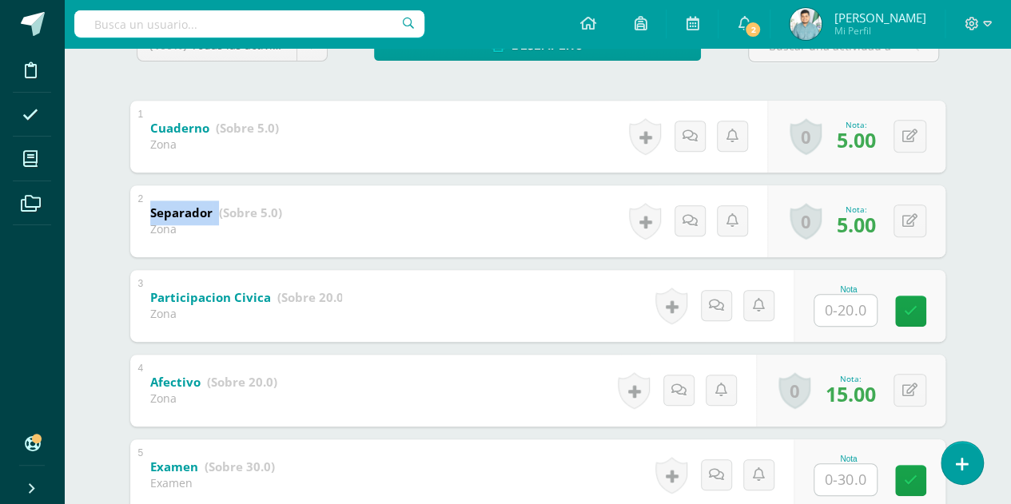
scroll to position [310, 0]
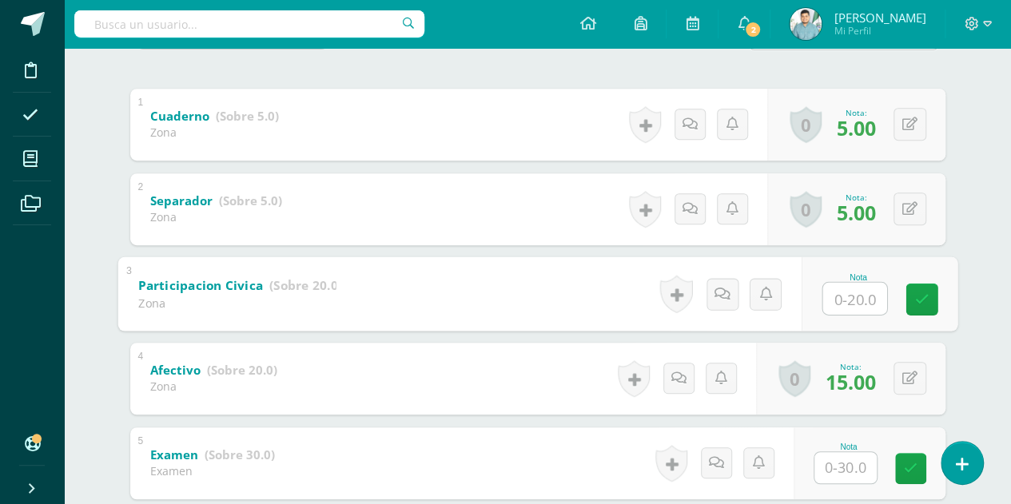
click at [847, 292] on input "text" at bounding box center [854, 298] width 64 height 32
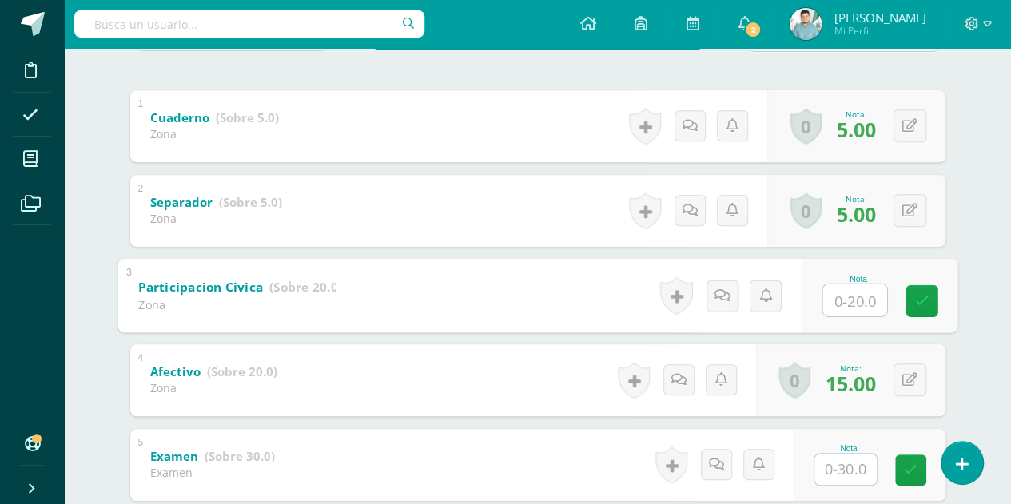
scroll to position [0, 0]
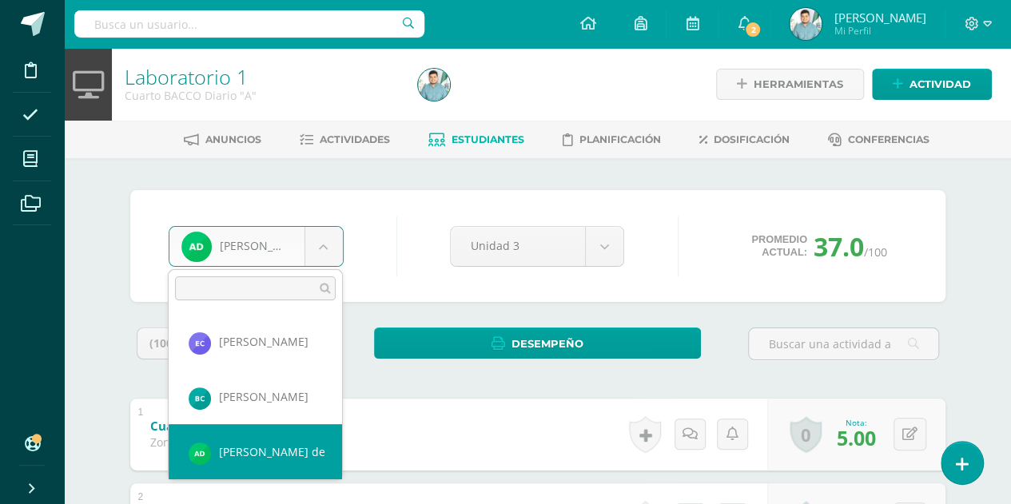
click at [264, 285] on input "text" at bounding box center [255, 288] width 161 height 24
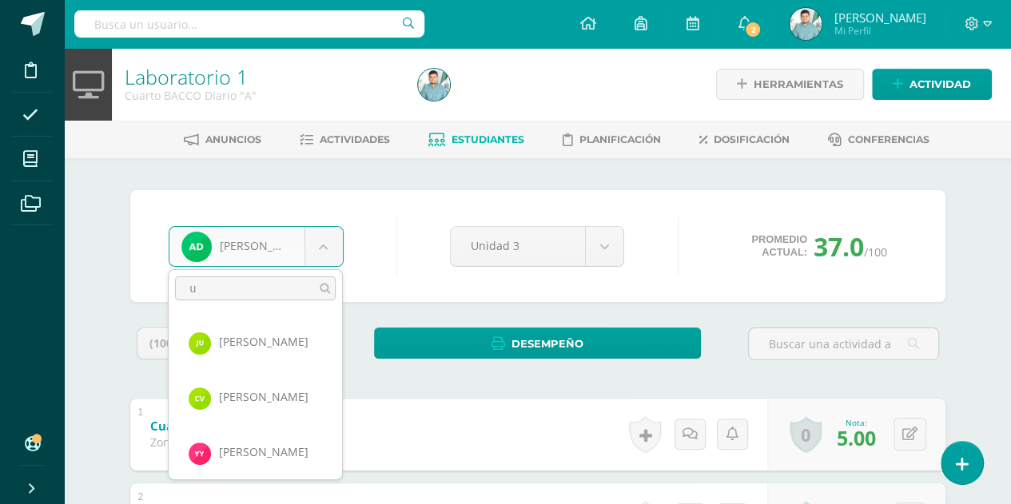
scroll to position [0, 0]
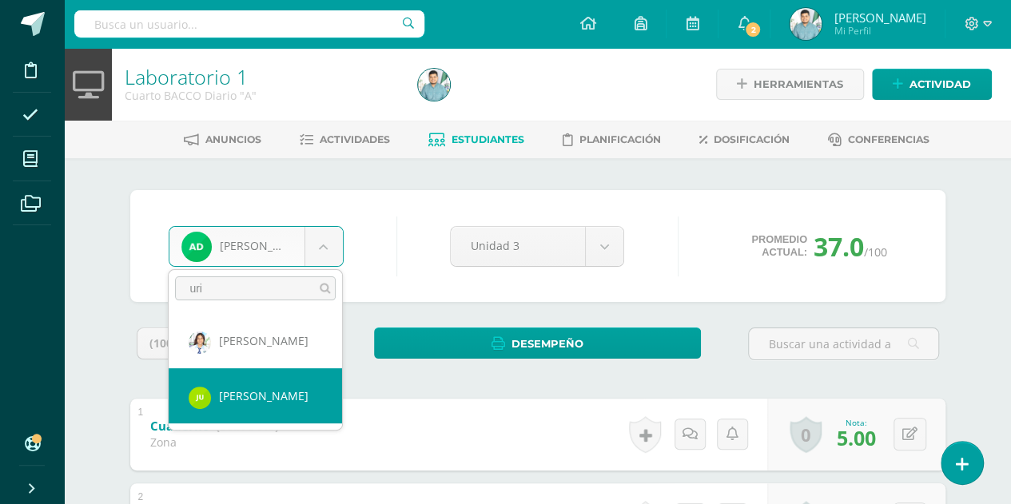
type input "uri"
select select "8665"
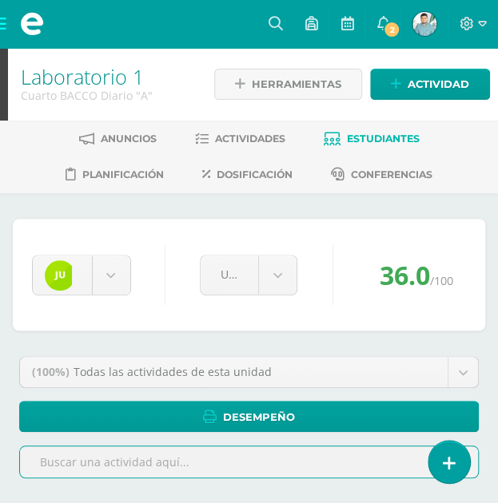
click at [295, 252] on div "[PERSON_NAME] [PERSON_NAME] [PERSON_NAME] [PERSON_NAME] [PERSON_NAME] [PERSON_N…" at bounding box center [249, 275] width 447 height 61
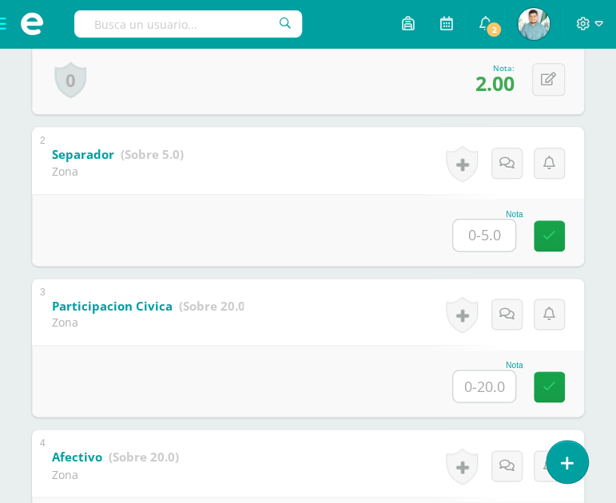
scroll to position [442, 0]
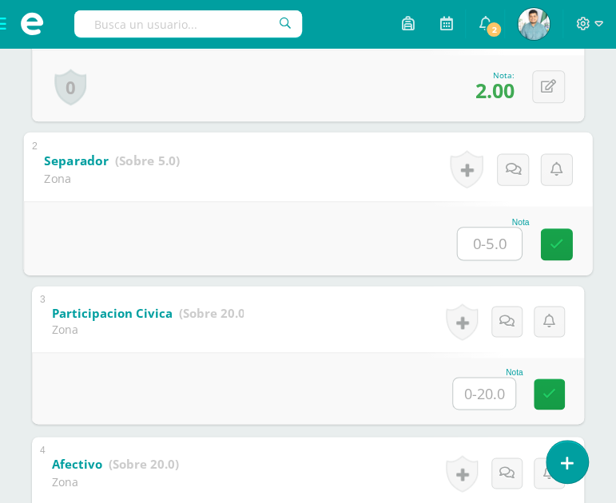
click at [478, 228] on input "text" at bounding box center [490, 244] width 64 height 32
type input "5"
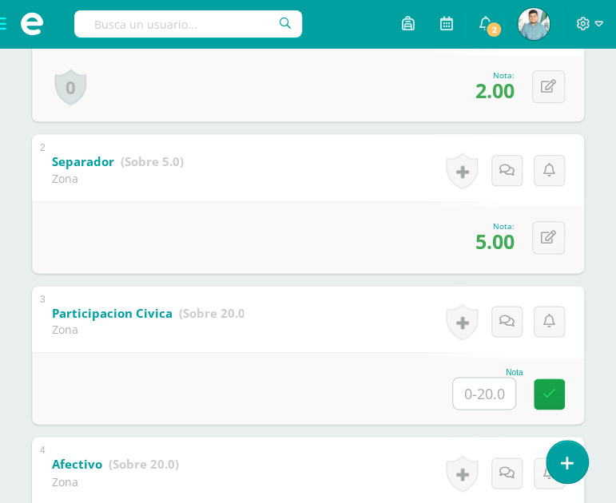
click at [442, 161] on div "Historial de actividad Actividad Separador creada por Elías Salazar Ago. 11, 20…" at bounding box center [504, 170] width 160 height 72
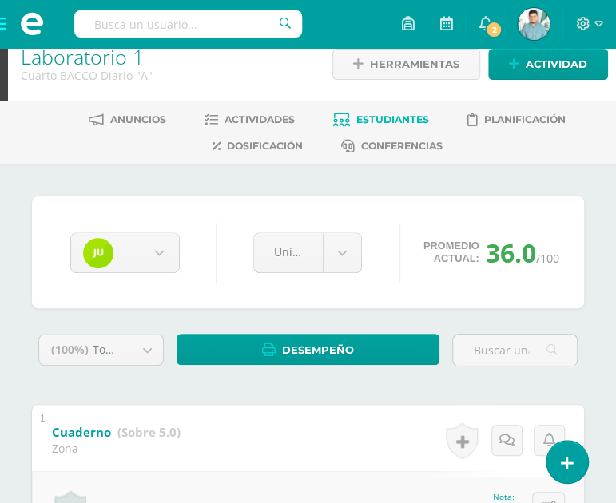
scroll to position [0, 0]
